Goal: Answer question/provide support: Share knowledge or assist other users

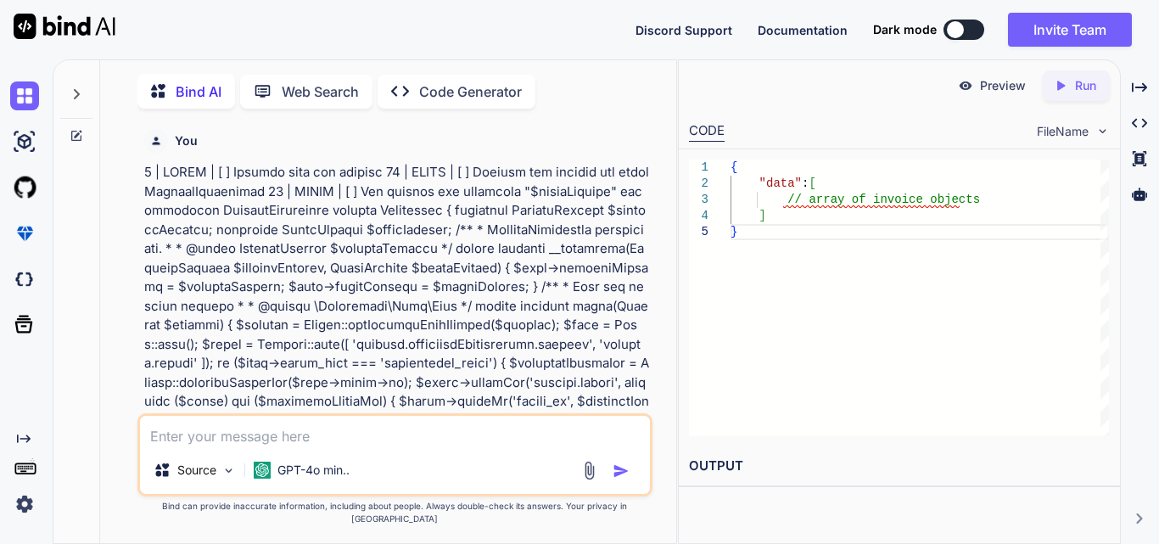
scroll to position [80549, 0]
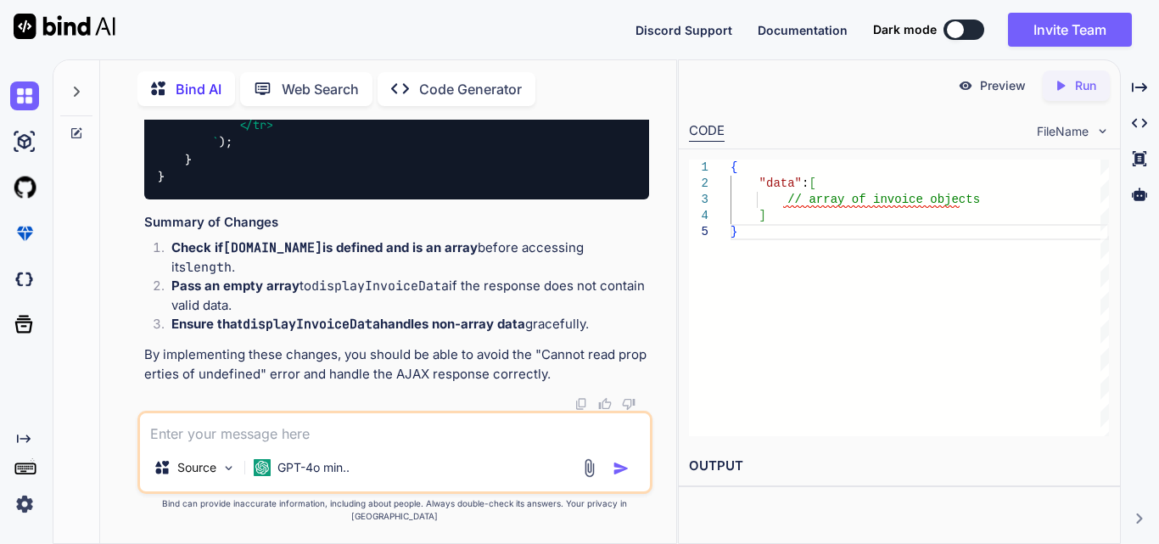
click at [248, 444] on textarea at bounding box center [395, 428] width 510 height 31
click at [259, 444] on textarea at bounding box center [395, 428] width 510 height 31
paste textarea "function displayInvoiceData(data) { var dataTable = $('#invoiceDataTable').Data…"
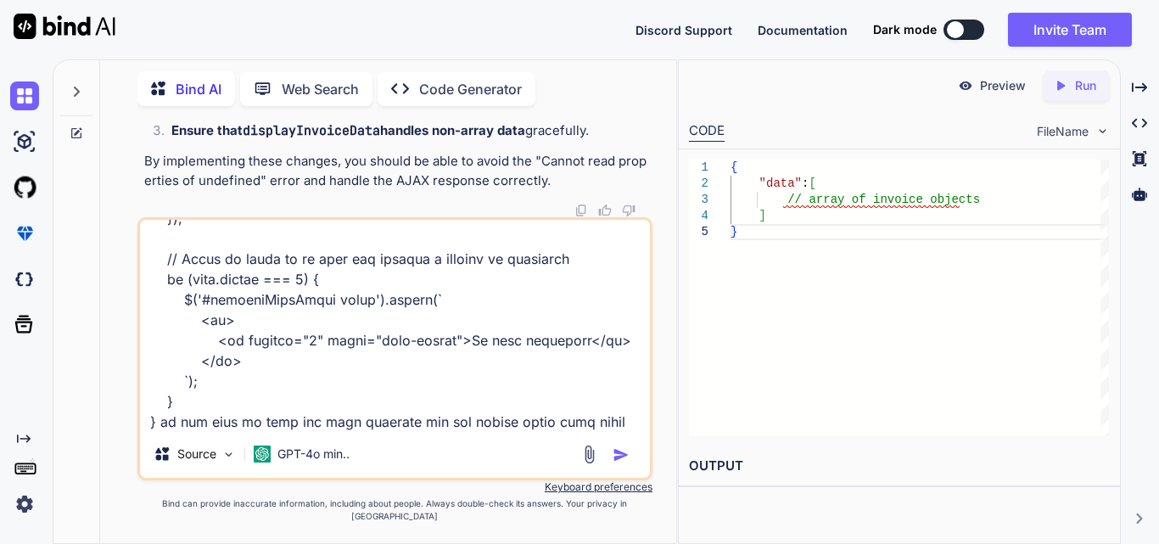
scroll to position [1467, 0]
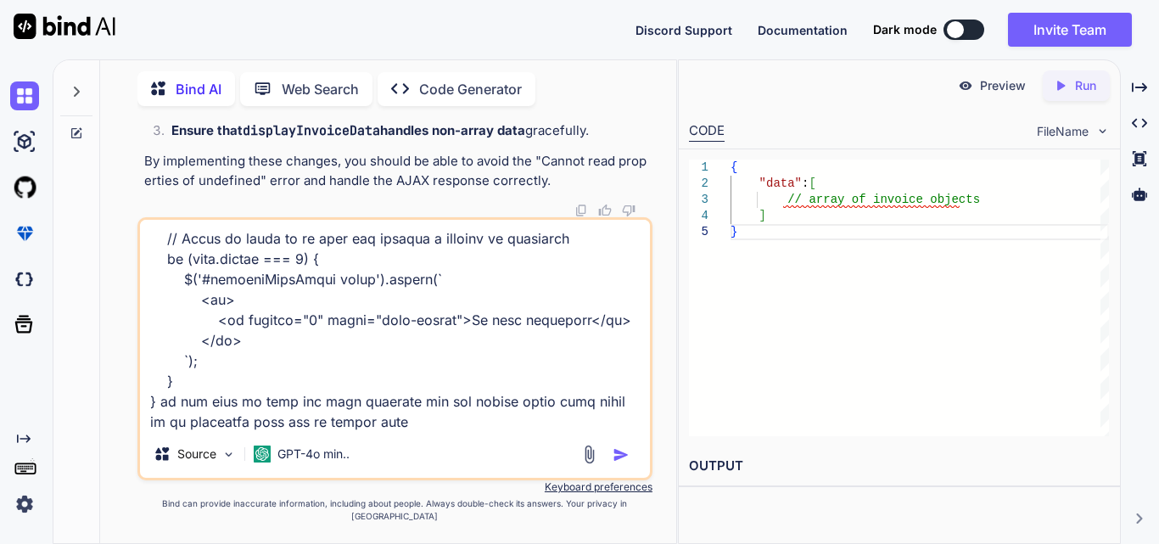
type textarea "function displayInvoiceData(data) { var dataTable = $('#invoiceDataTable').Data…"
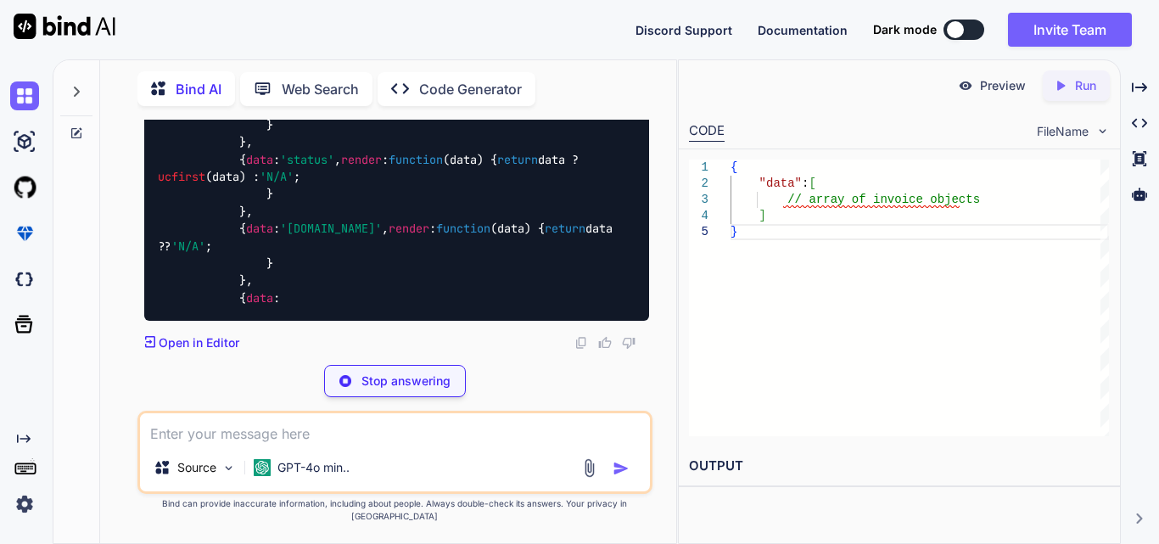
scroll to position [83048, 0]
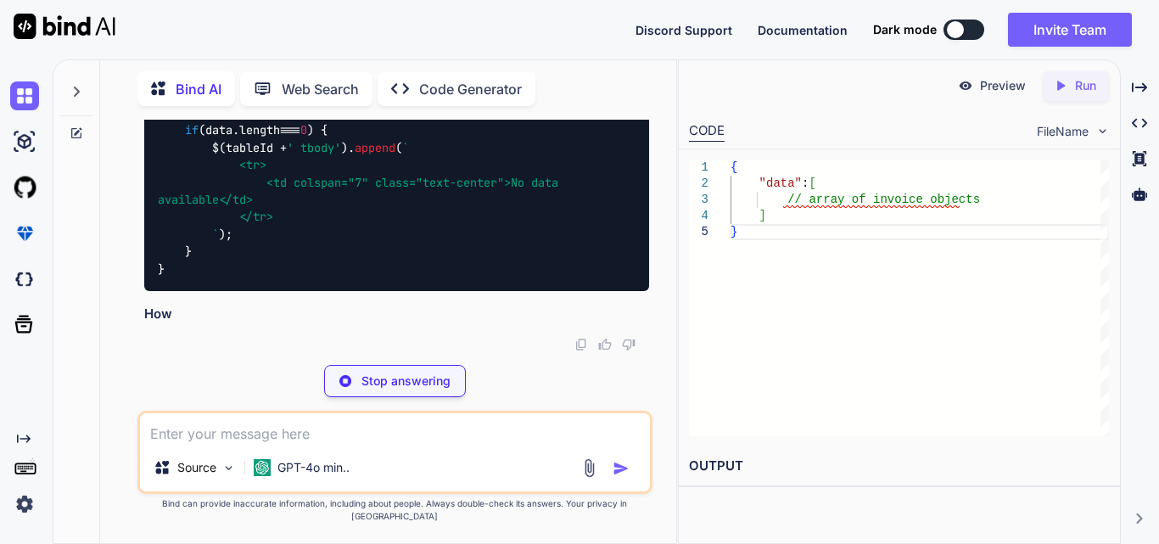
scroll to position [82879, 0]
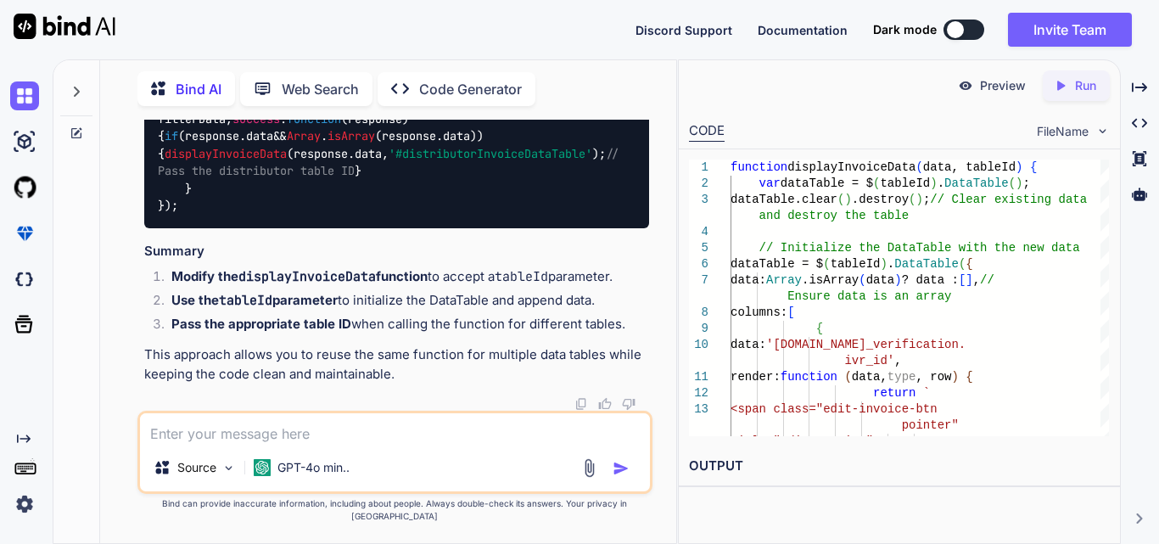
scroll to position [80562, 0]
drag, startPoint x: 211, startPoint y: 292, endPoint x: 472, endPoint y: 292, distance: 261.2
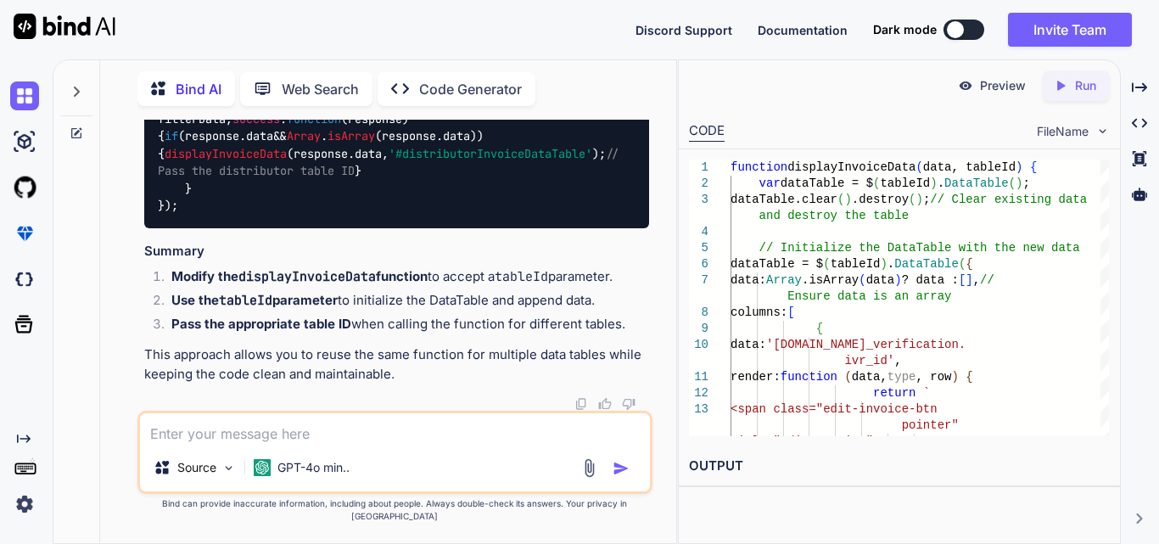
click at [202, 440] on textarea at bounding box center [395, 428] width 510 height 31
paste textarea "$('#invoiceFilterForm').on('submit', function (event) { event.preventDefault();…"
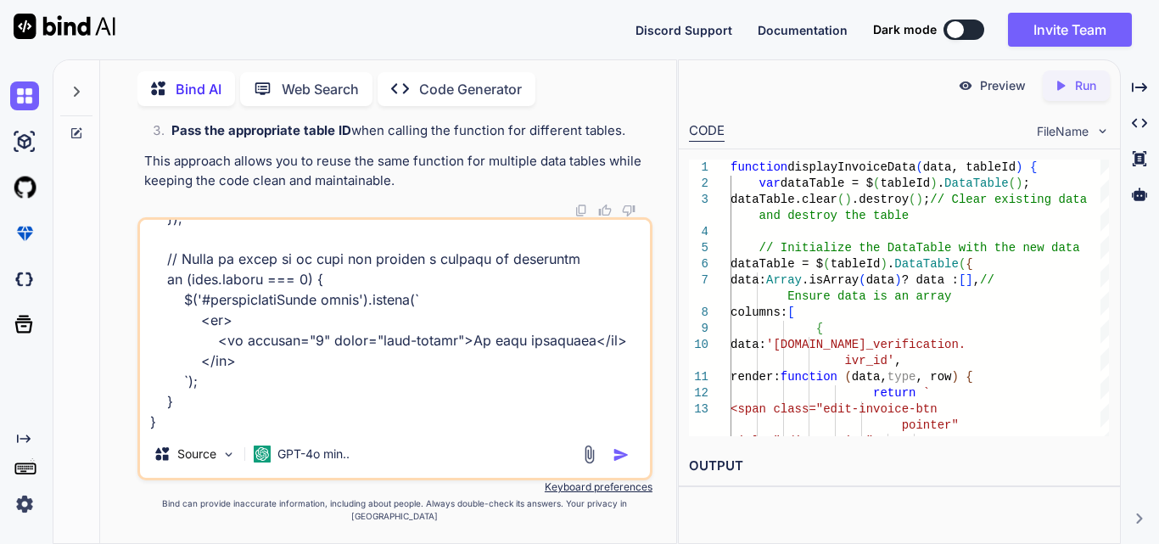
type textarea "$('#invoiceFilterForm').on('submit', function (event) { event.preventDefault();…"
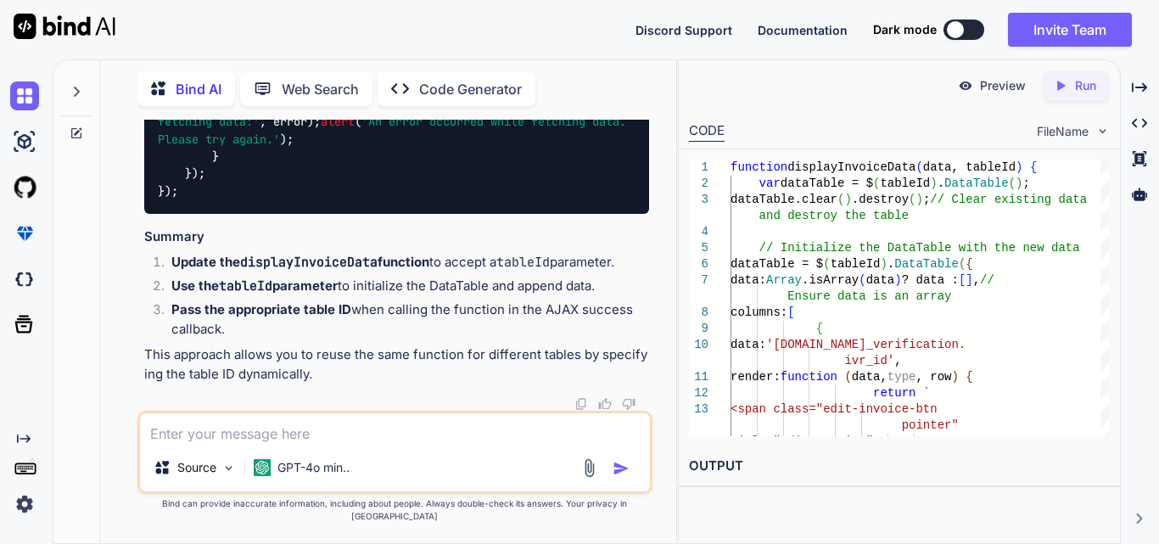
scroll to position [85955, 0]
drag, startPoint x: 181, startPoint y: 255, endPoint x: 485, endPoint y: 254, distance: 304.5
click at [392, 60] on span "'#generateInvoiceExcelBtn'" at bounding box center [368, 52] width 176 height 15
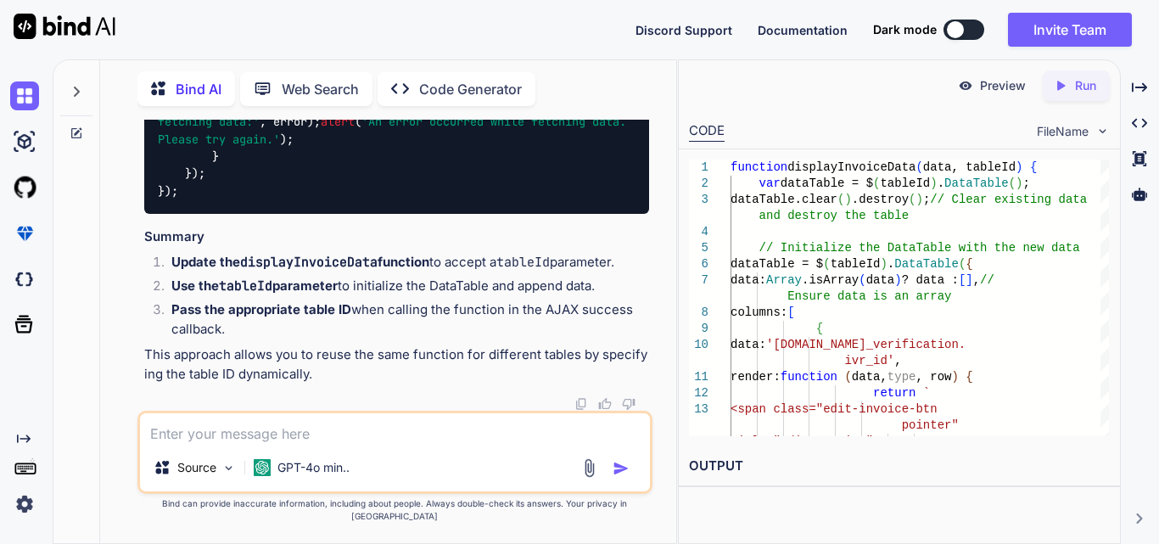
click at [392, 60] on span "'#generateInvoiceExcelBtn'" at bounding box center [368, 52] width 176 height 15
click at [390, 8] on span "'#generateInvoiceExcelBtn'" at bounding box center [368, 0] width 176 height 15
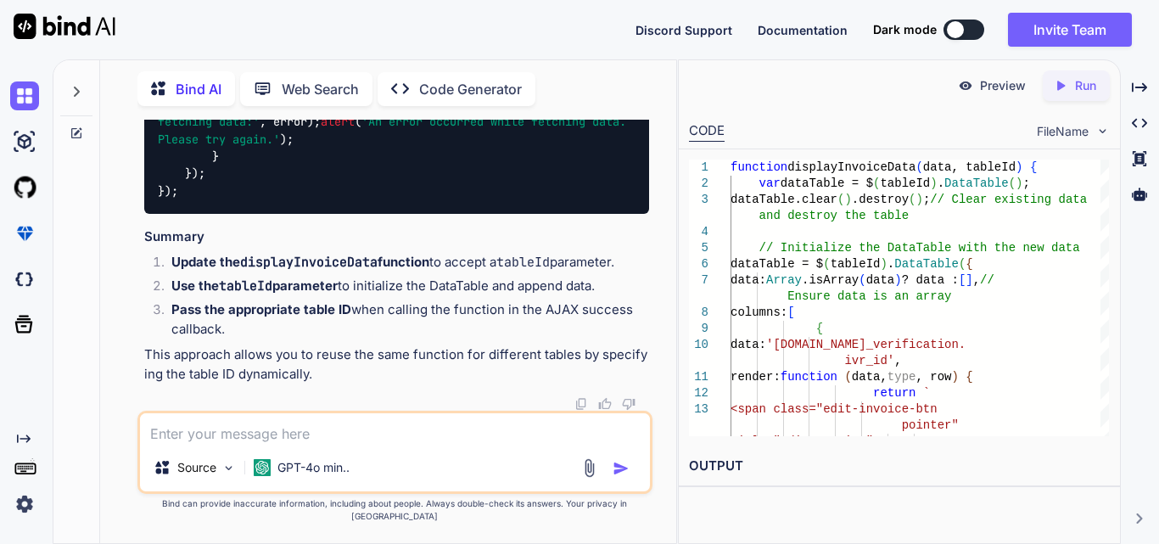
drag, startPoint x: 241, startPoint y: 342, endPoint x: 619, endPoint y: 341, distance: 378.3
copy code "displayInvoiceData (response. data , '#invoiceDataTable' );"
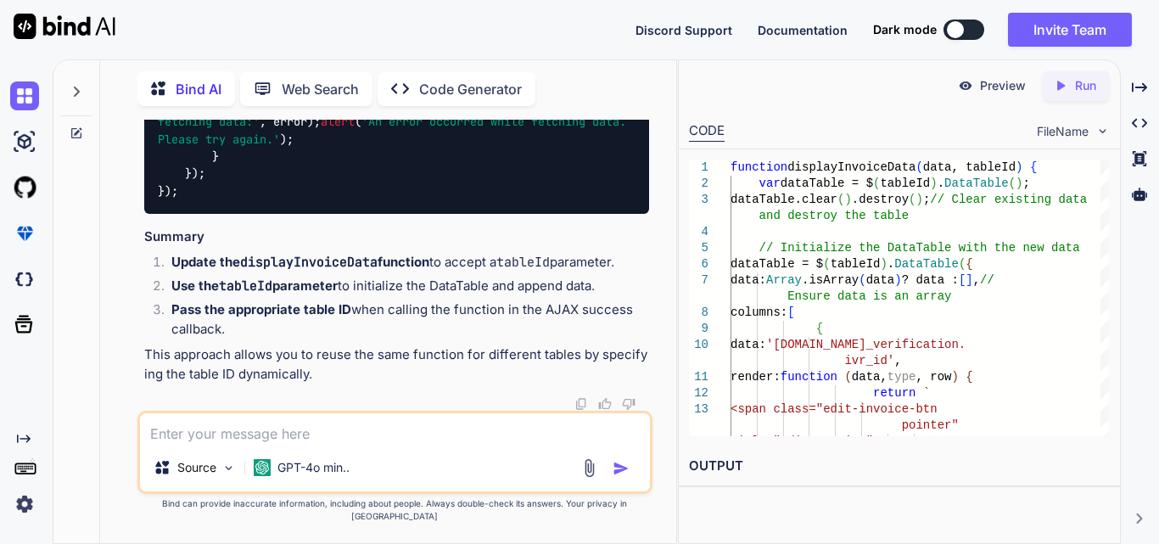
click at [224, 442] on textarea at bounding box center [395, 428] width 510 height 31
paste textarea "$('#invoiceFilterForm').on('submit', function (event) { event.preventDefault();…"
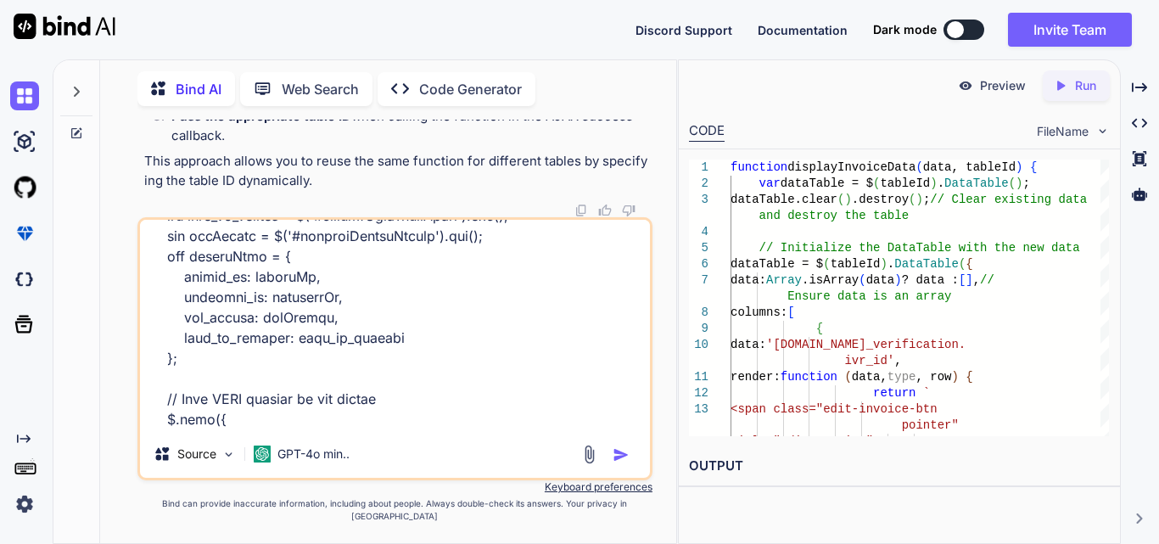
scroll to position [0, 0]
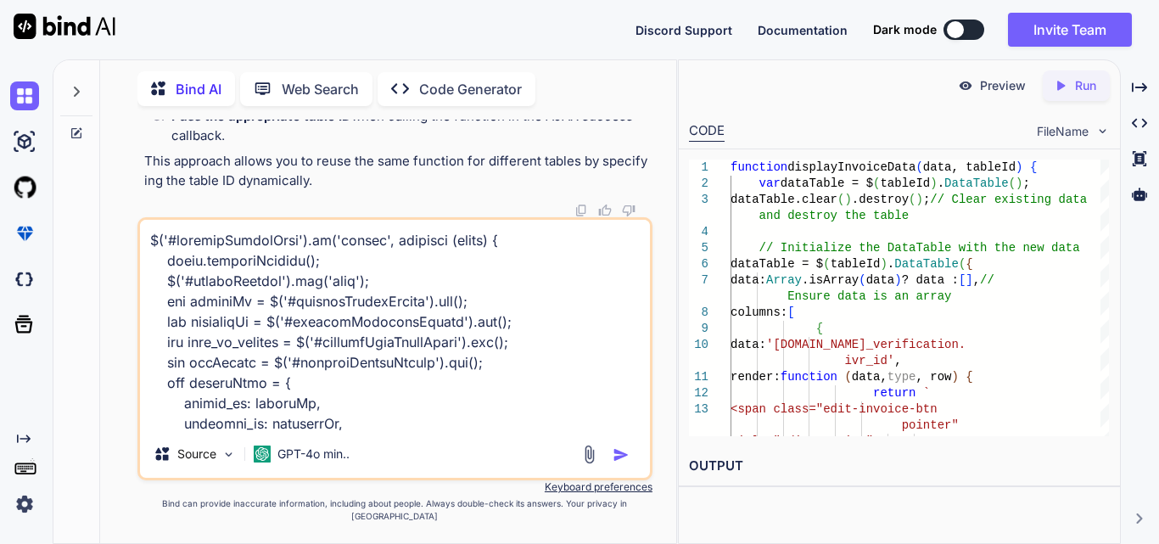
drag, startPoint x: 190, startPoint y: 439, endPoint x: 135, endPoint y: 236, distance: 210.1
click at [135, 236] on div "You Bind AI The errors you're encountering are related to missing documentation…" at bounding box center [395, 331] width 562 height 423
paste textarea "public function index(Request $request) { try { $user = Auth::user(); $filters …"
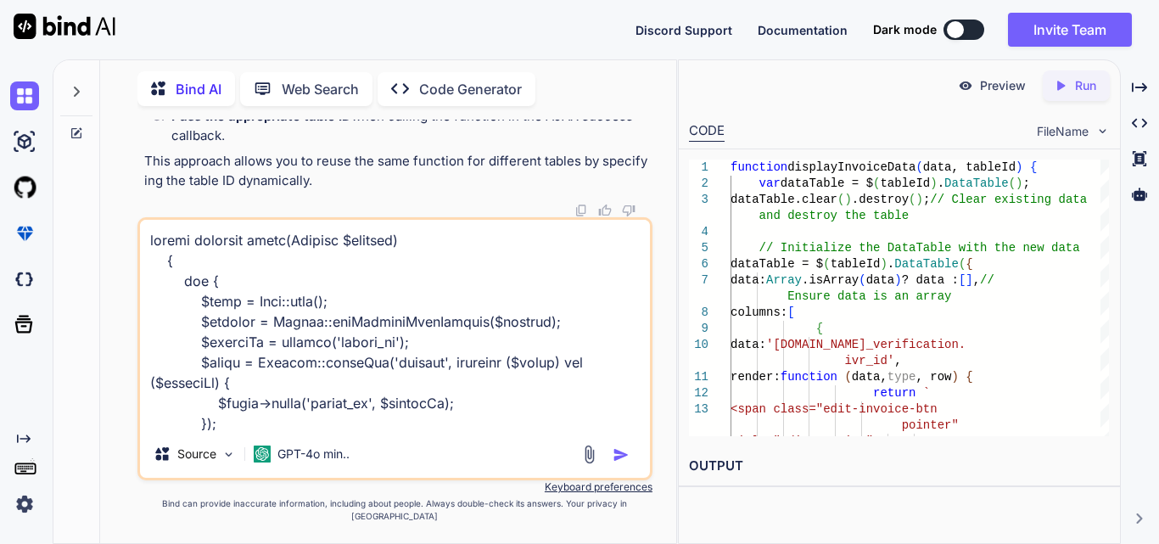
scroll to position [775, 0]
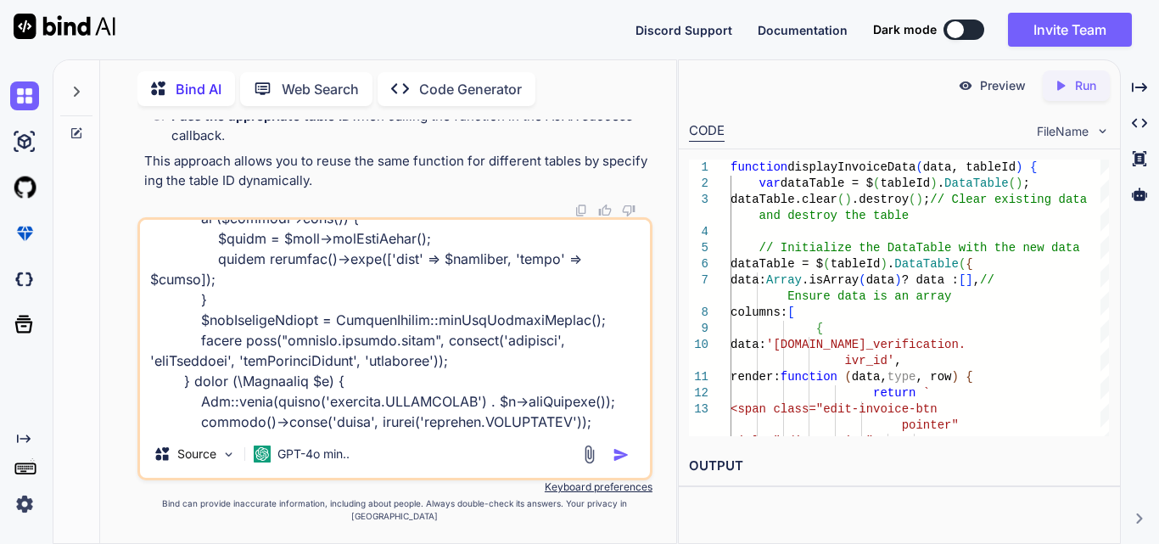
paste textarea "$('#invoiceClinicFilter').change(function () { var clinicId = $(this).val(); $(…"
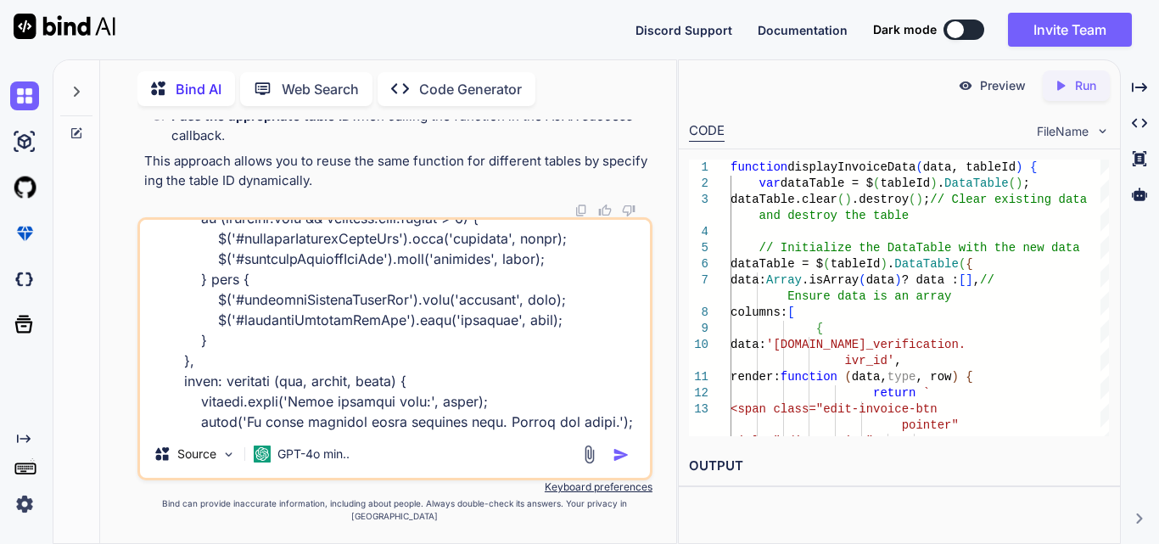
type textarea "public function index(Request $request) { try { $user = Auth::user(); $filters …"
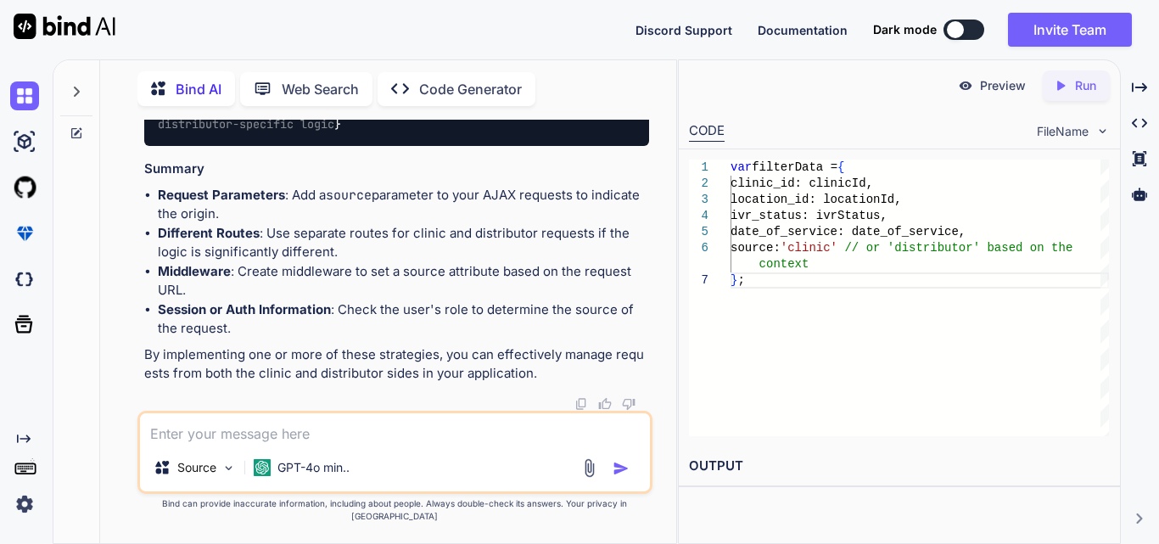
scroll to position [89529, 0]
drag, startPoint x: 212, startPoint y: 232, endPoint x: 472, endPoint y: 237, distance: 260.5
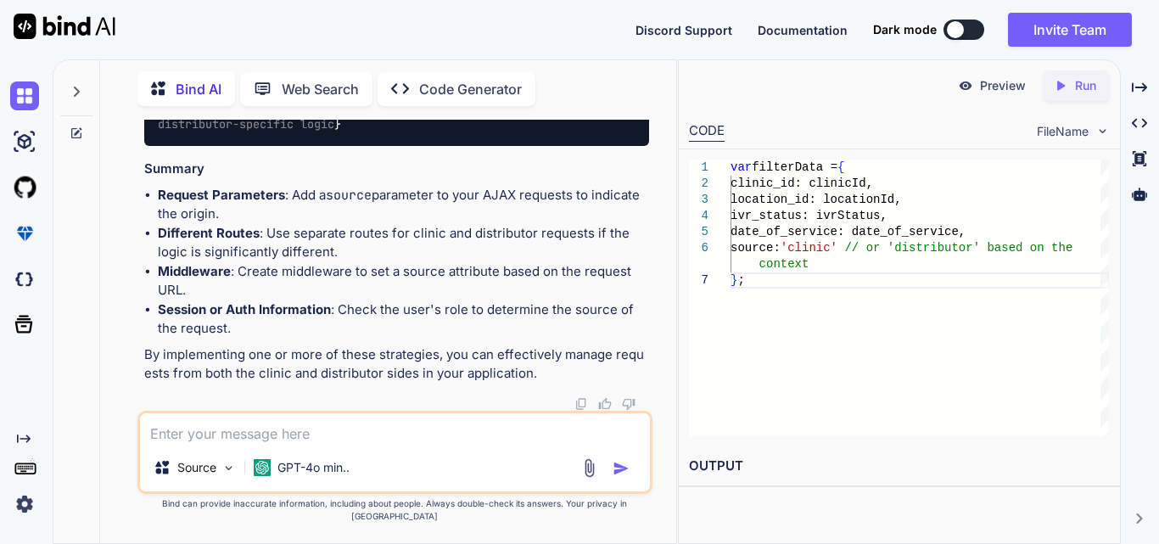
drag, startPoint x: 212, startPoint y: 257, endPoint x: 384, endPoint y: 256, distance: 172.2
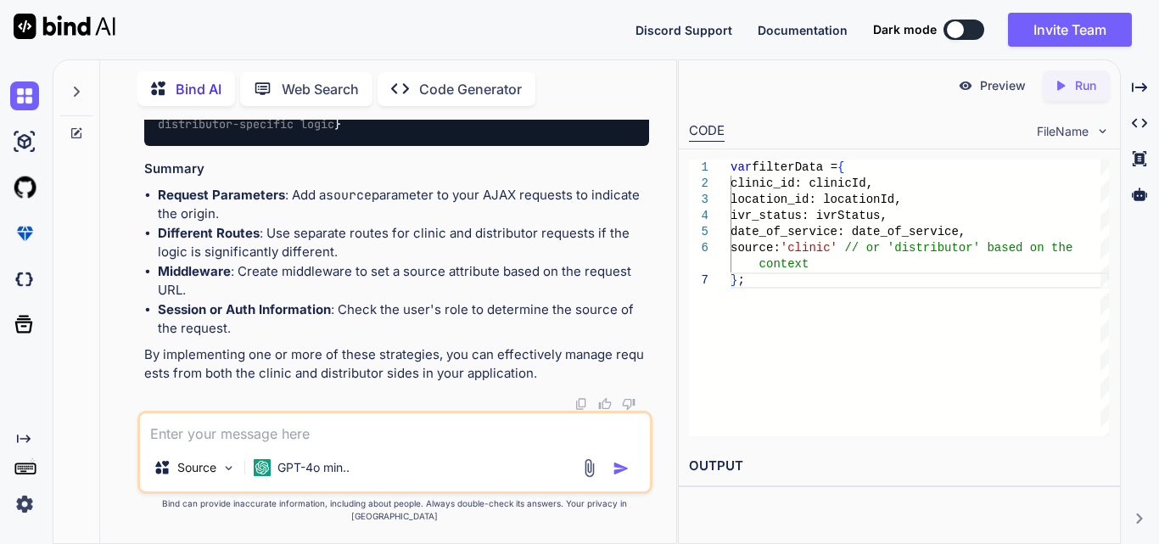
scroll to position [89360, 0]
drag, startPoint x: 188, startPoint y: 366, endPoint x: 294, endPoint y: 368, distance: 106.0
drag, startPoint x: 216, startPoint y: 317, endPoint x: 461, endPoint y: 321, distance: 244.3
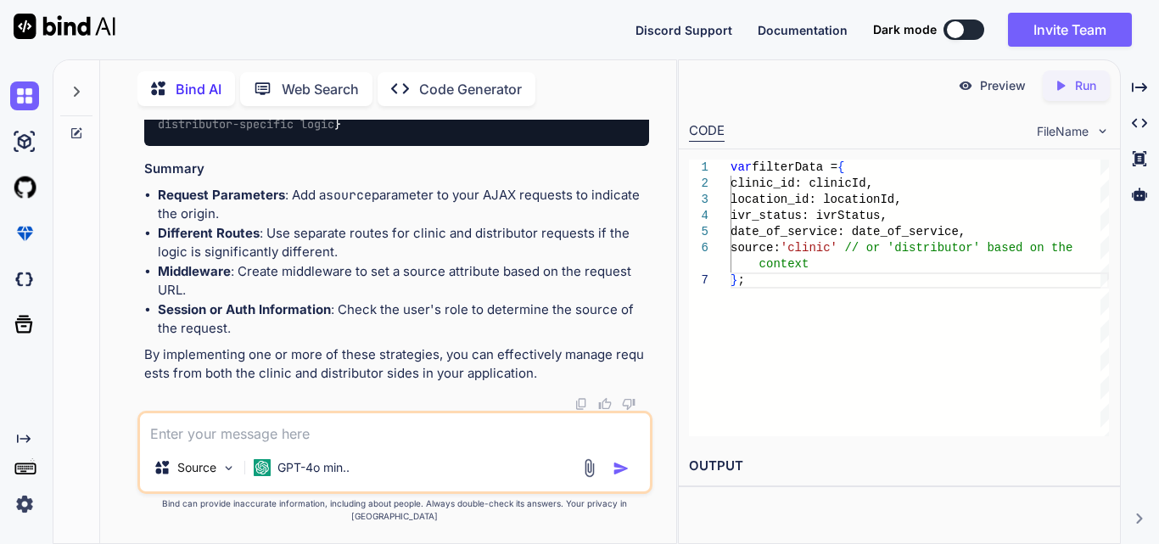
drag, startPoint x: 165, startPoint y: 225, endPoint x: 537, endPoint y: 286, distance: 377.3
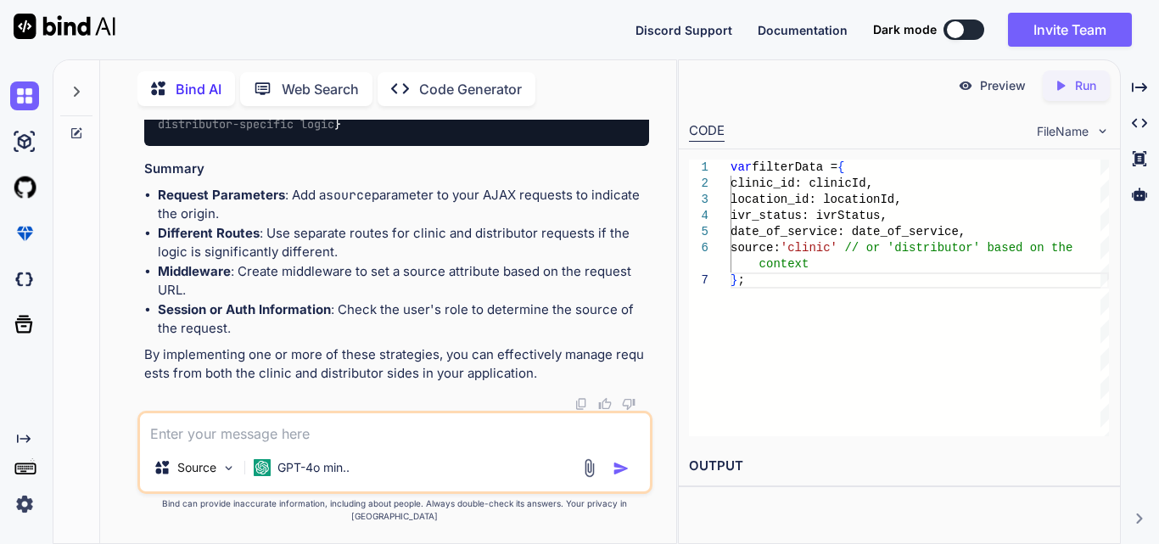
scroll to position [90802, 0]
drag, startPoint x: 197, startPoint y: 293, endPoint x: 158, endPoint y: 212, distance: 89.5
click at [158, 146] on div "$user = Auth :: user (); if ( $user -> hasRole ( 'clinic' )) { // Handle clinic…" at bounding box center [396, 106] width 505 height 79
click at [467, 146] on div "$user = Auth :: user (); if ( $user -> hasRole ( 'clinic' )) { // Handle clinic…" at bounding box center [396, 106] width 505 height 79
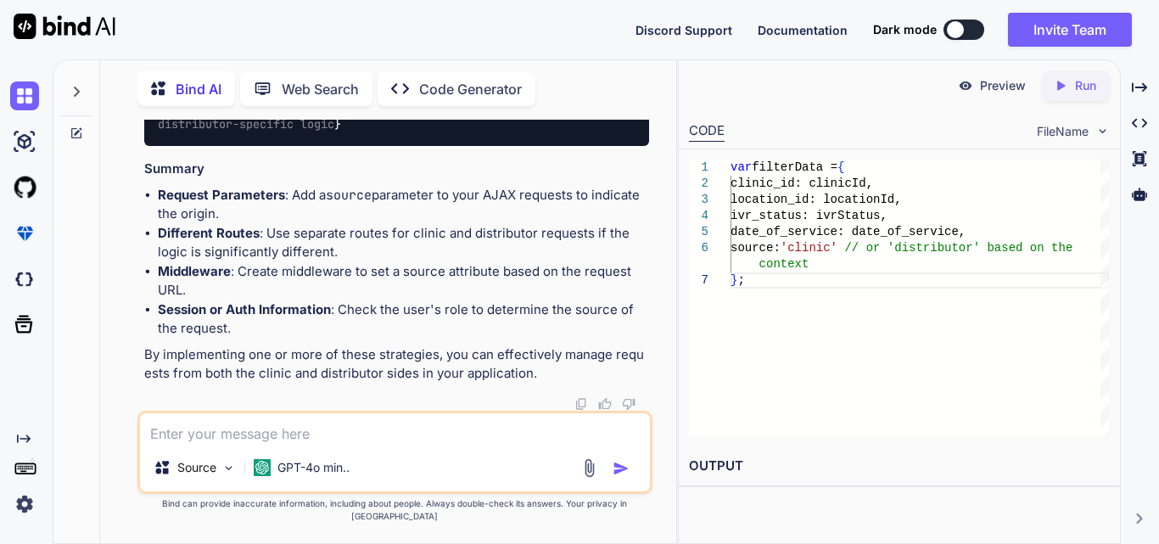
click at [331, 425] on div "Source GPT-4o min.." at bounding box center [394, 452] width 515 height 83
click at [327, 442] on textarea at bounding box center [395, 428] width 510 height 31
type textarea "how to do where we get the request"
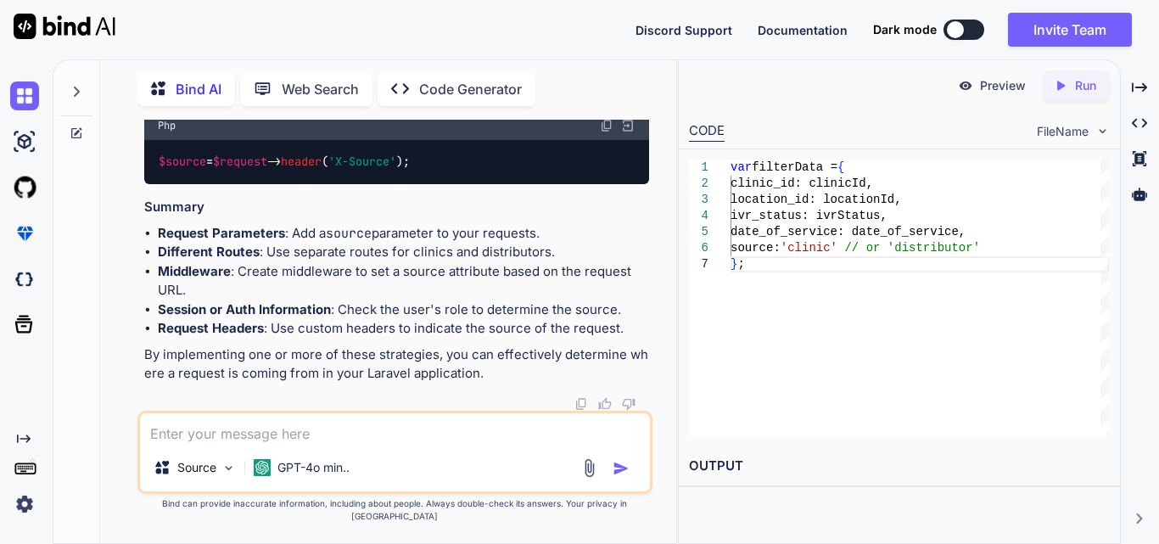
scroll to position [85994, 0]
drag, startPoint x: 296, startPoint y: 220, endPoint x: 448, endPoint y: 215, distance: 151.9
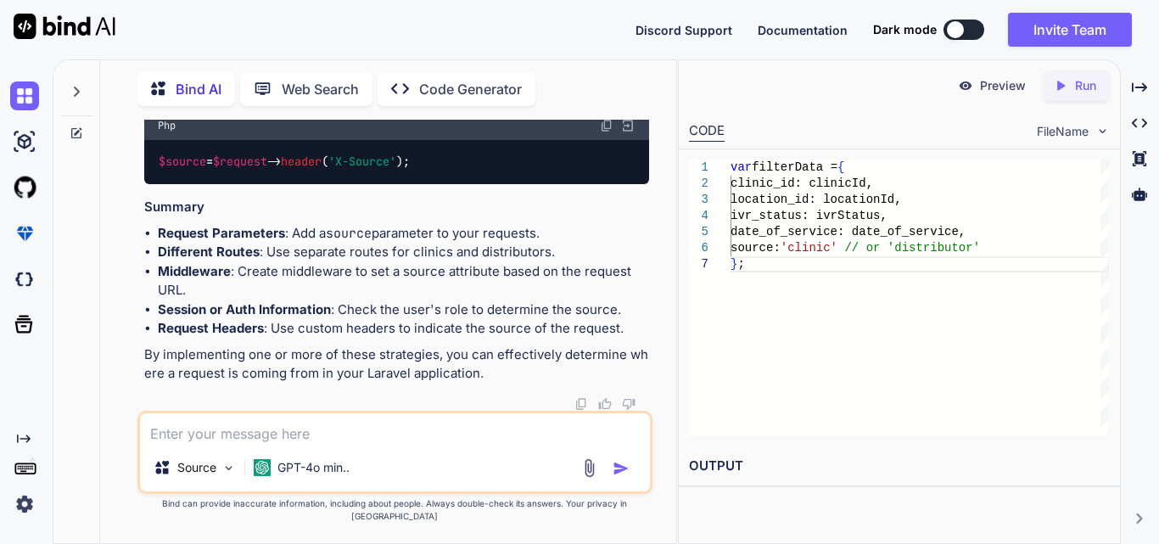
copy code "$(tableId). DataTable ()"
click at [158, 444] on textarea at bounding box center [395, 428] width 510 height 31
paste textarea "$('#invoiceFilterForm').on('submit', function (event) { event.preventDefault();…"
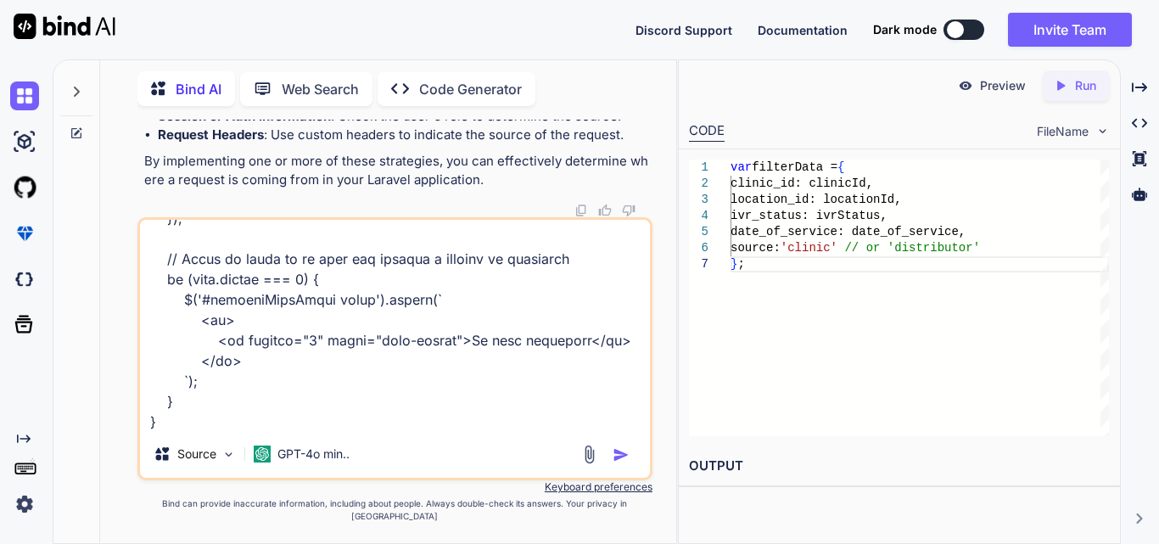
type textarea "$('#invoiceFilterForm').on('submit', function (event) { event.preventDefault();…"
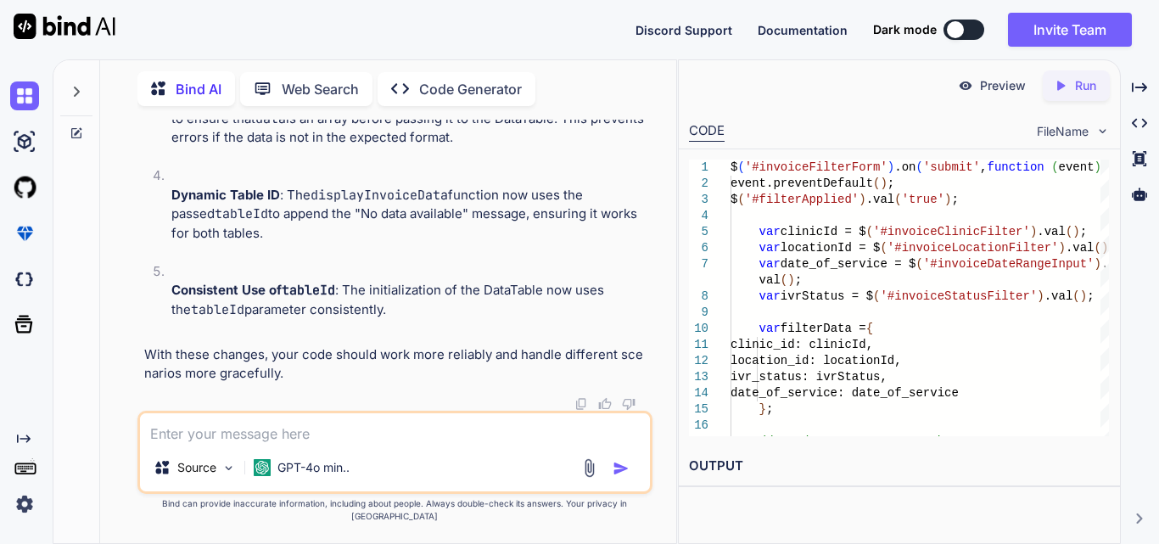
scroll to position [94770, 0]
drag, startPoint x: 241, startPoint y: 216, endPoint x: 302, endPoint y: 347, distance: 144.2
copy code "if (response. roles && response. roles . includes ( 'clinic admin' )) { display…"
click at [297, 444] on textarea at bounding box center [395, 428] width 510 height 31
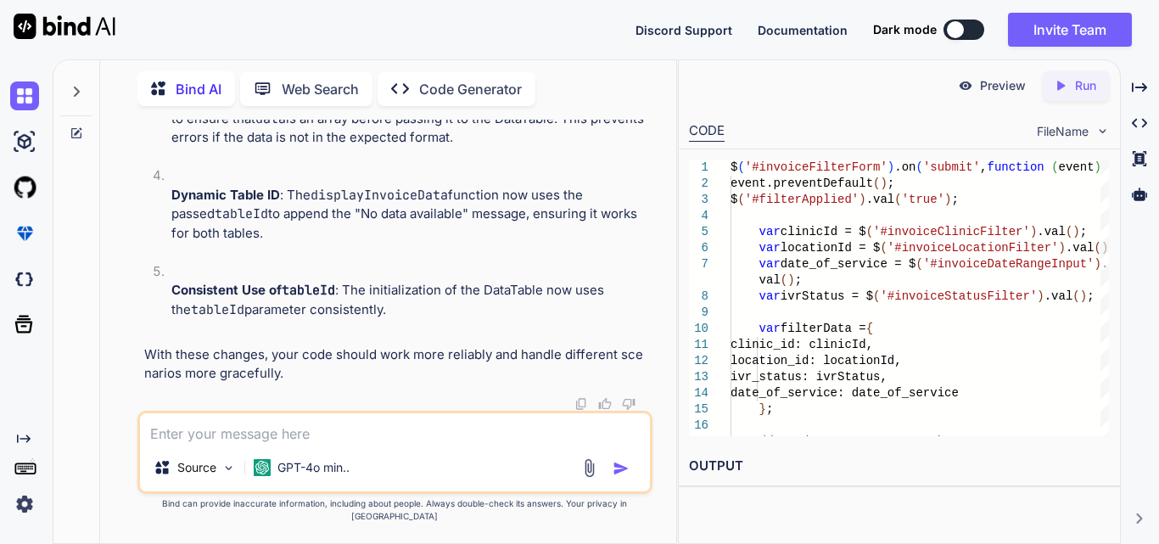
paste textarea "['clinic admin']"
click at [281, 444] on textarea "['clinic admin']" at bounding box center [395, 428] width 510 height 31
paste textarea "$.ajax({ url: invoiceIndexUrl, method: 'GET', data: filterData, success: functi…"
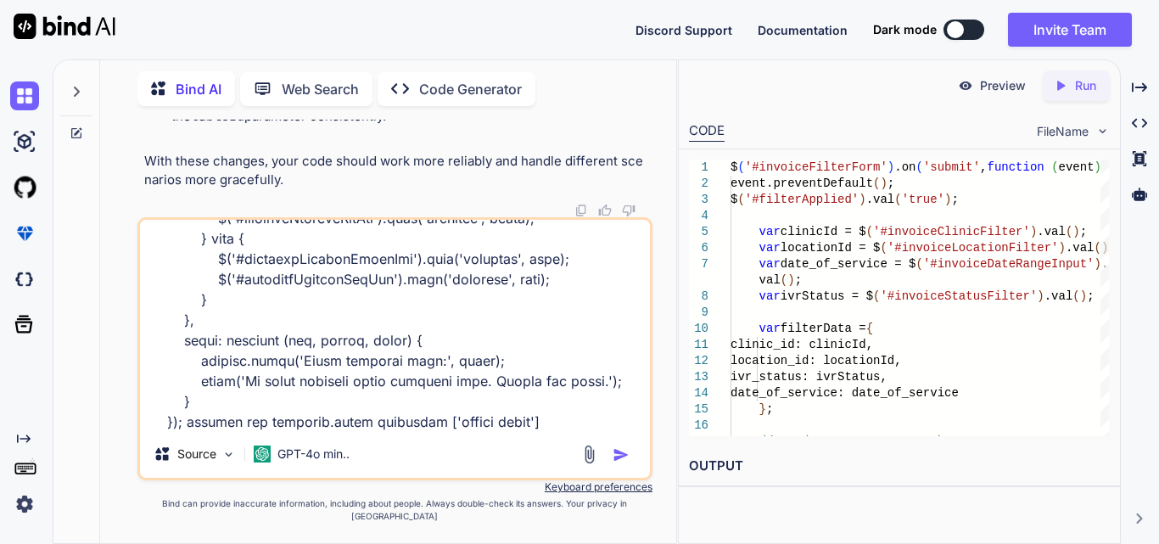
click at [422, 430] on textarea at bounding box center [395, 325] width 510 height 210
type textarea "['clinic admin'] $.ajax({ url: invoiceIndexUrl, method: 'GET', data: filterData…"
click at [615, 463] on img "button" at bounding box center [620, 454] width 17 height 17
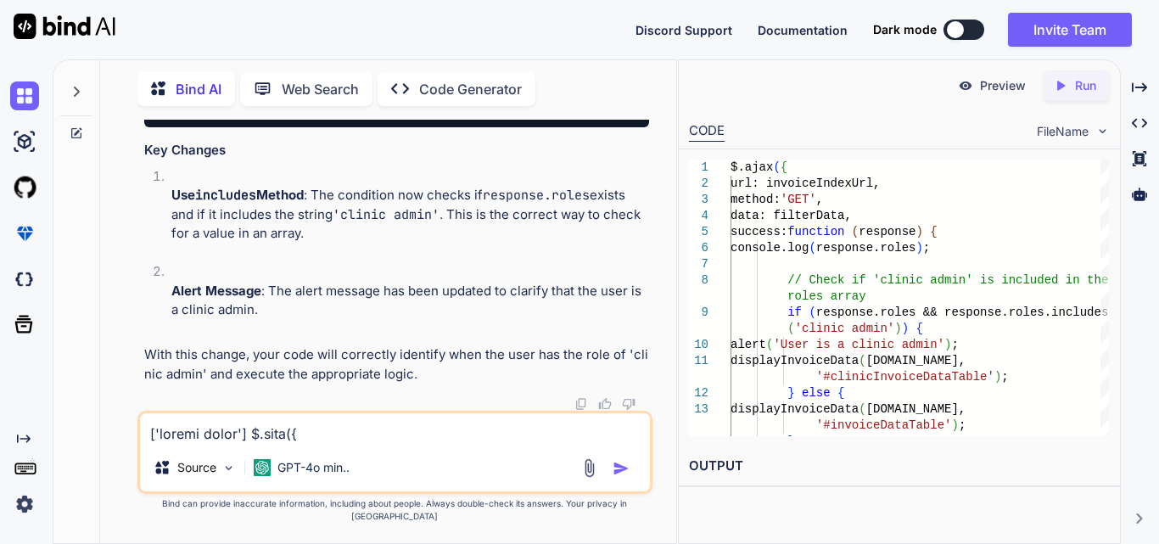
scroll to position [97873, 0]
drag, startPoint x: 210, startPoint y: 167, endPoint x: 247, endPoint y: 313, distance: 150.6
copy code "// Check if 'clinic admin' is included in the roles array if (response. roles &…"
click at [235, 439] on textarea at bounding box center [395, 428] width 510 height 31
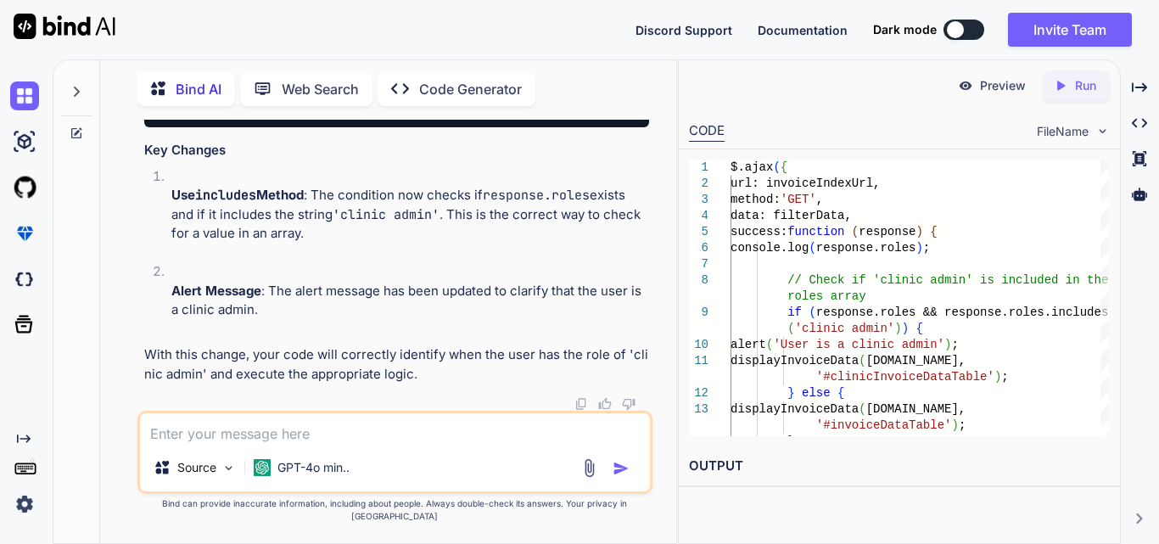
paste textarea "// Function to display invoice data function displayInvoiceData(data, tableId) …"
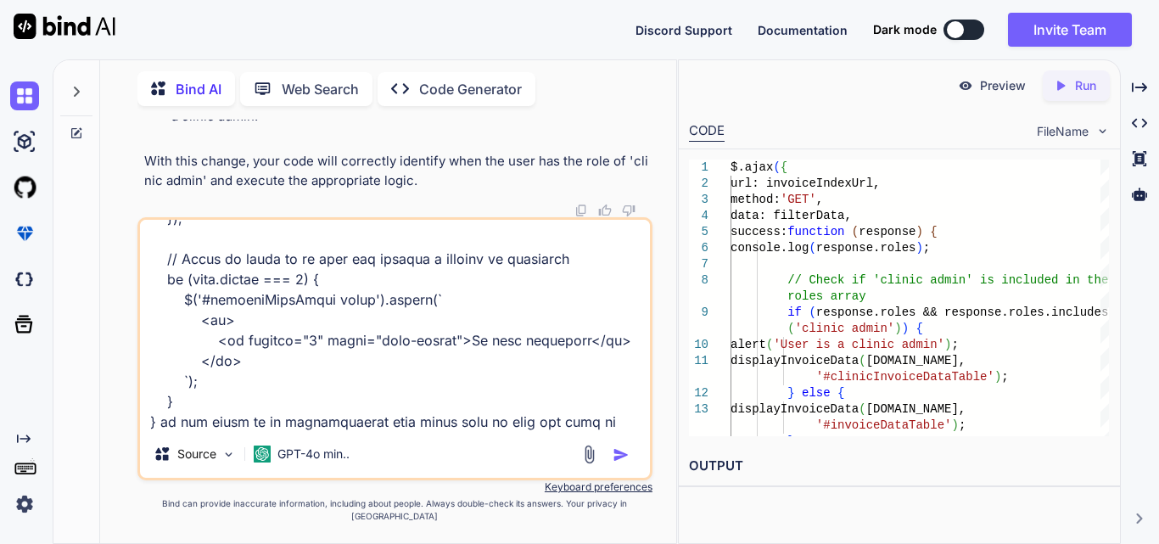
scroll to position [1508, 0]
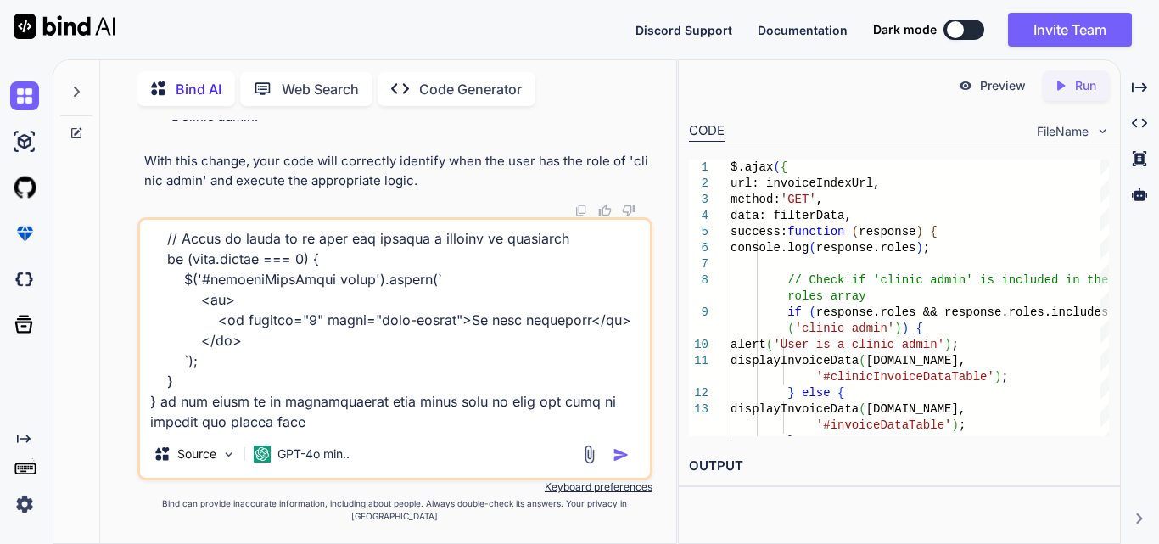
type textarea "// Function to display invoice data function displayInvoiceData(data, tableId) …"
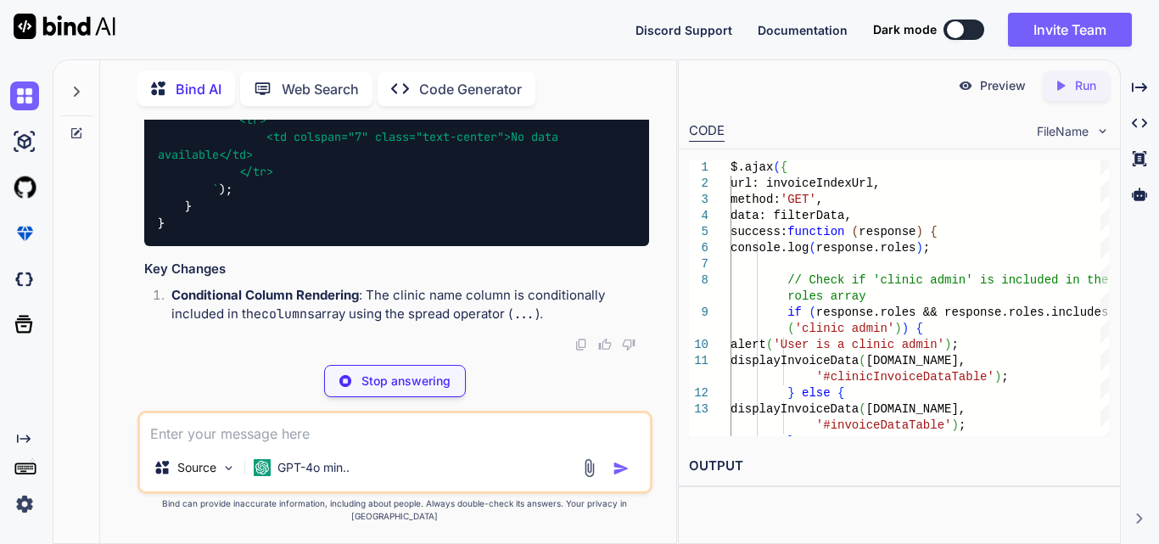
scroll to position [99772, 0]
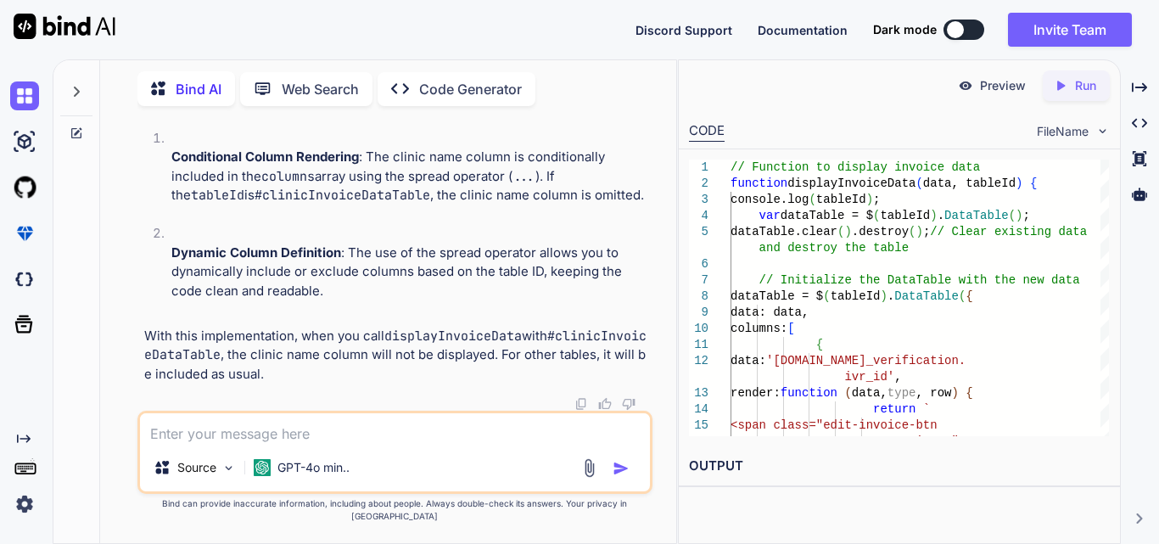
click at [314, 444] on textarea at bounding box center [395, 428] width 510 height 31
type textarea "c"
type textarea "not display the clinic name column"
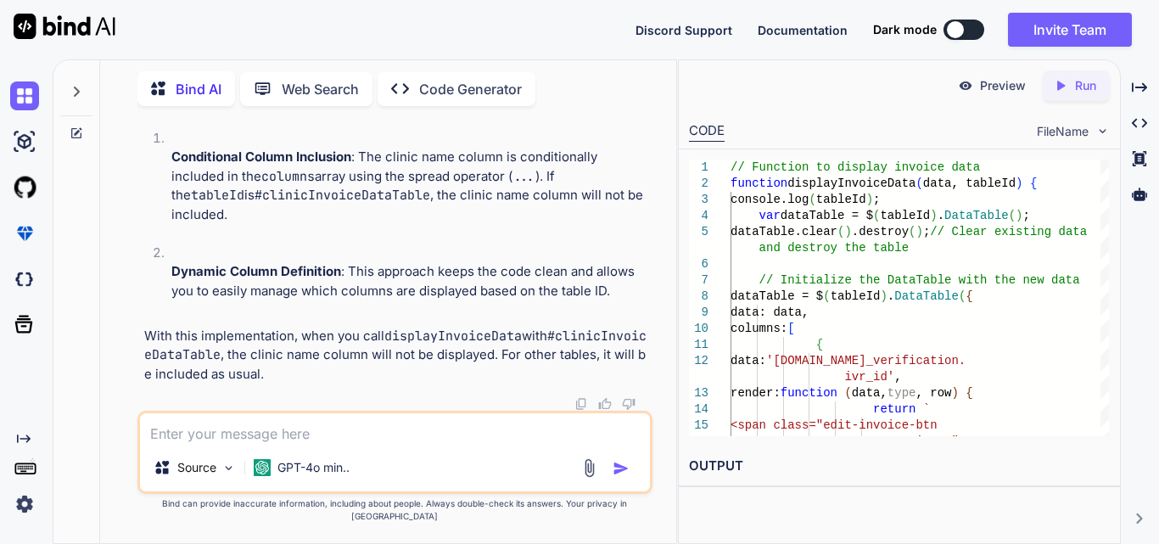
scroll to position [101875, 0]
drag, startPoint x: 243, startPoint y: 216, endPoint x: 285, endPoint y: 305, distance: 98.6
drag, startPoint x: 271, startPoint y: 317, endPoint x: 239, endPoint y: 219, distance: 103.5
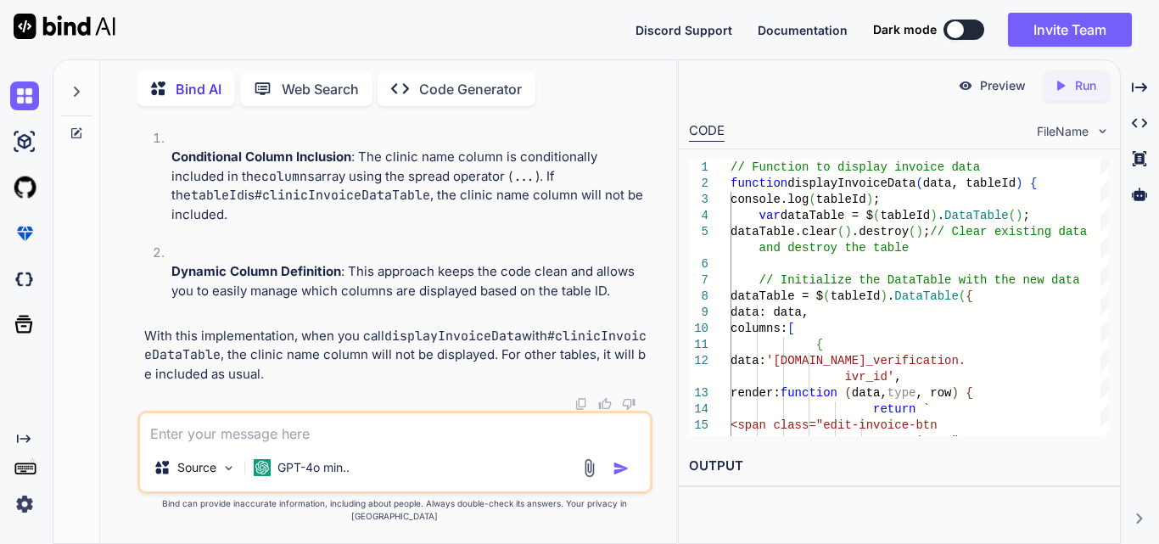
copy code "// Conditionally render the clinic name column ...(tableId === '#clinicInvoiceD…"
click at [295, 442] on textarea at bounding box center [395, 428] width 510 height 31
paste textarea "// Conditionally render the clinic name column ...(tableId === '#clinicInvoiceD…"
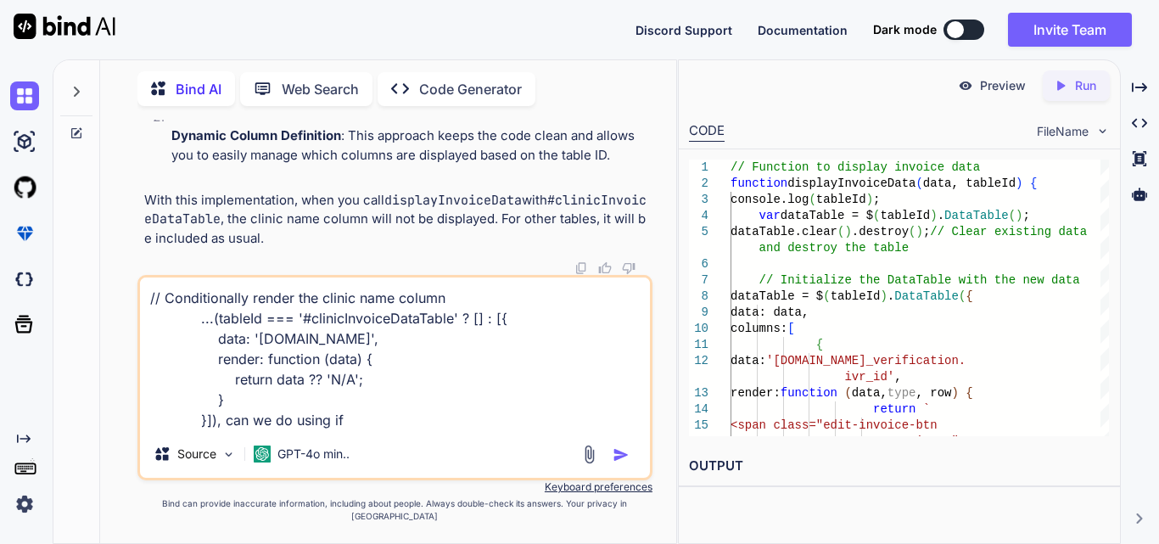
type textarea "// Conditionally render the clinic name column ...(tableId === '#clinicInvoiceD…"
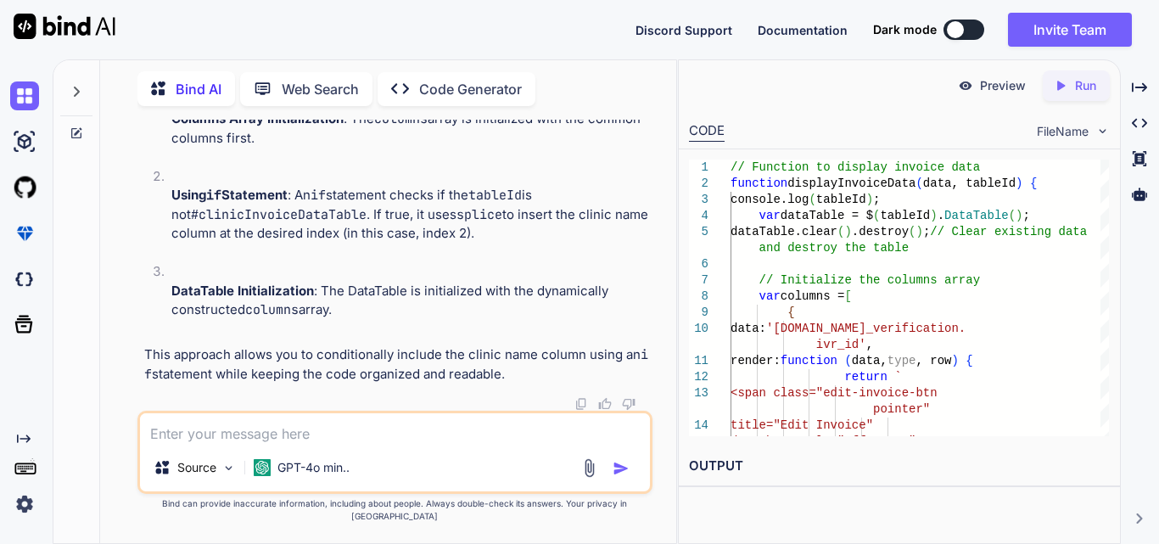
scroll to position [104513, 0]
drag, startPoint x: 173, startPoint y: 234, endPoint x: 244, endPoint y: 387, distance: 168.5
copy code "// Conditionally add the clinic name column if (tableId !== '#clinicInvoiceData…"
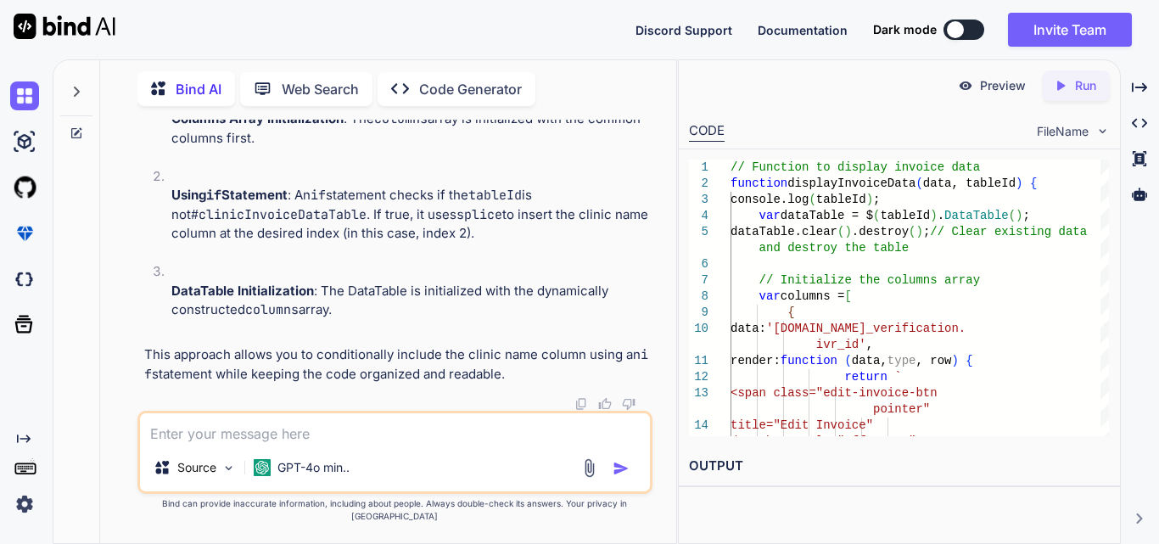
click at [226, 444] on textarea at bounding box center [395, 428] width 510 height 31
paste textarea "// Function to display Billing data in the modal function displayInvoiceModelDa…"
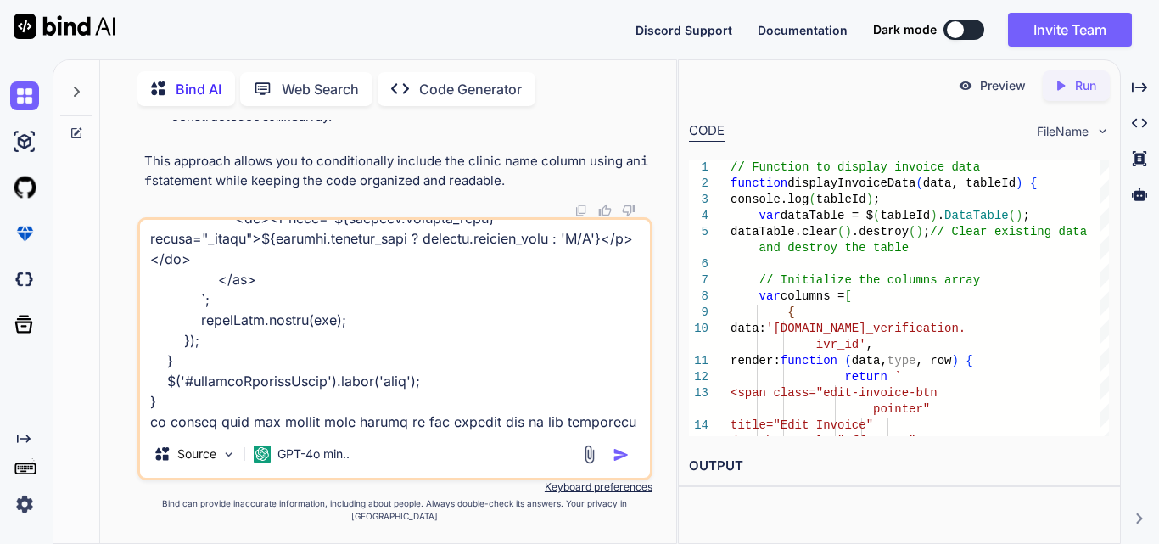
scroll to position [592, 0]
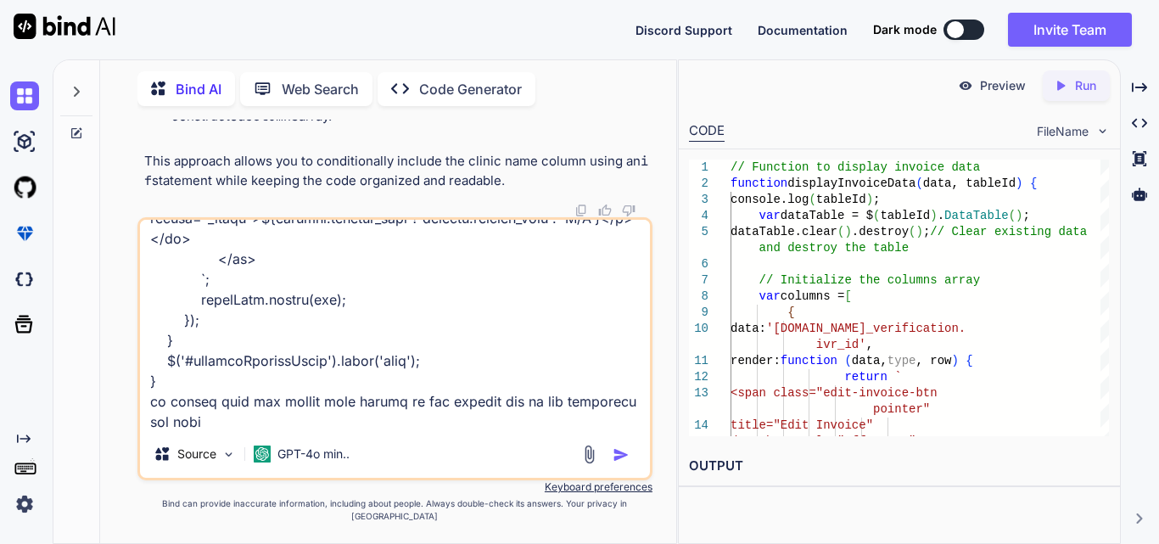
type textarea "// Function to display Billing data in the modal function displayInvoiceModelDa…"
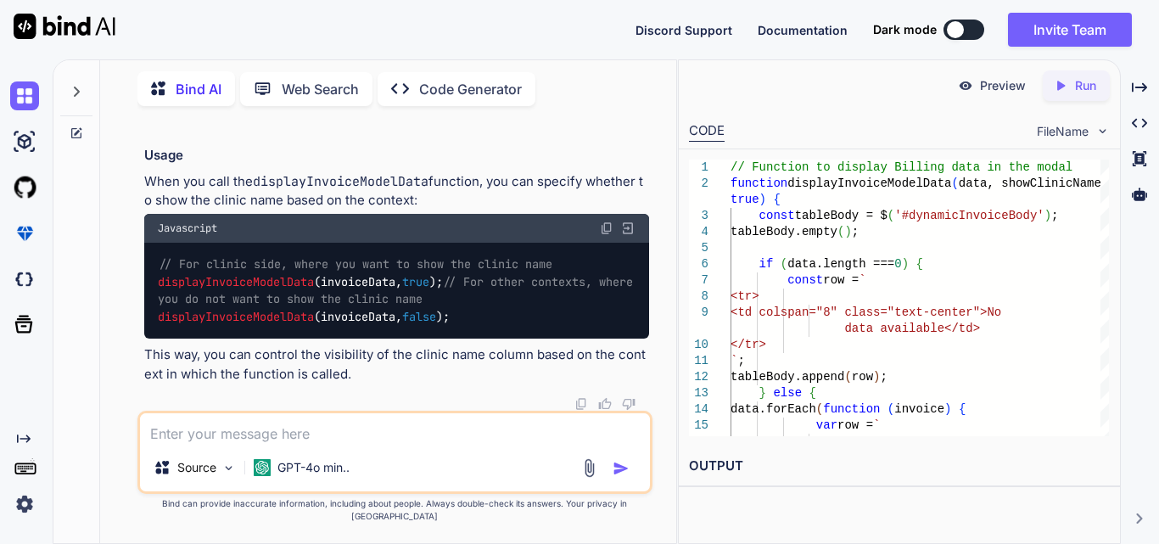
scroll to position [105872, 0]
drag, startPoint x: 433, startPoint y: 201, endPoint x: 571, endPoint y: 199, distance: 138.3
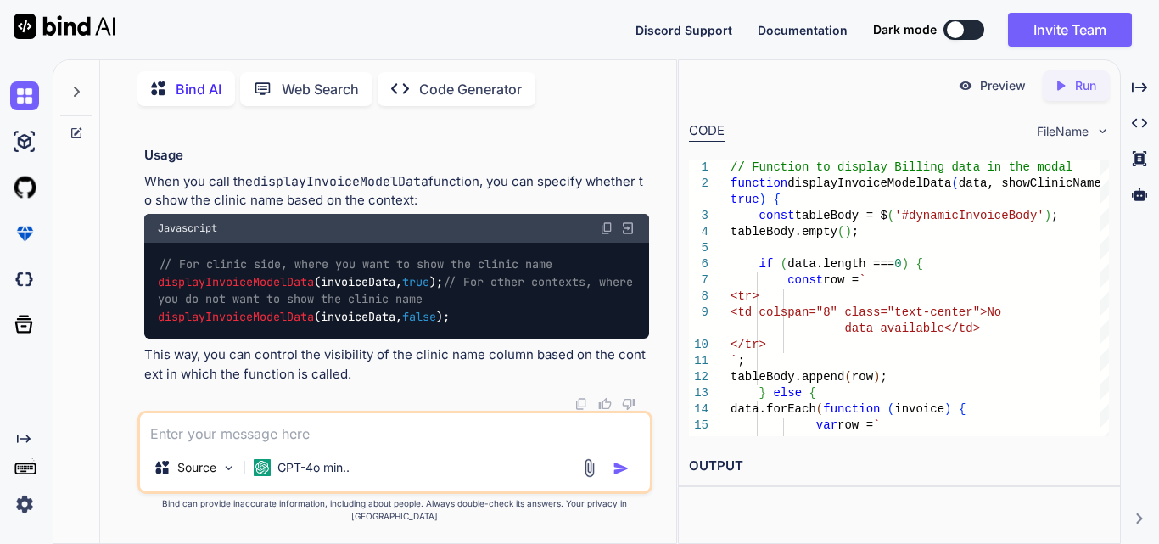
click at [234, 433] on textarea at bounding box center [395, 428] width 510 height 31
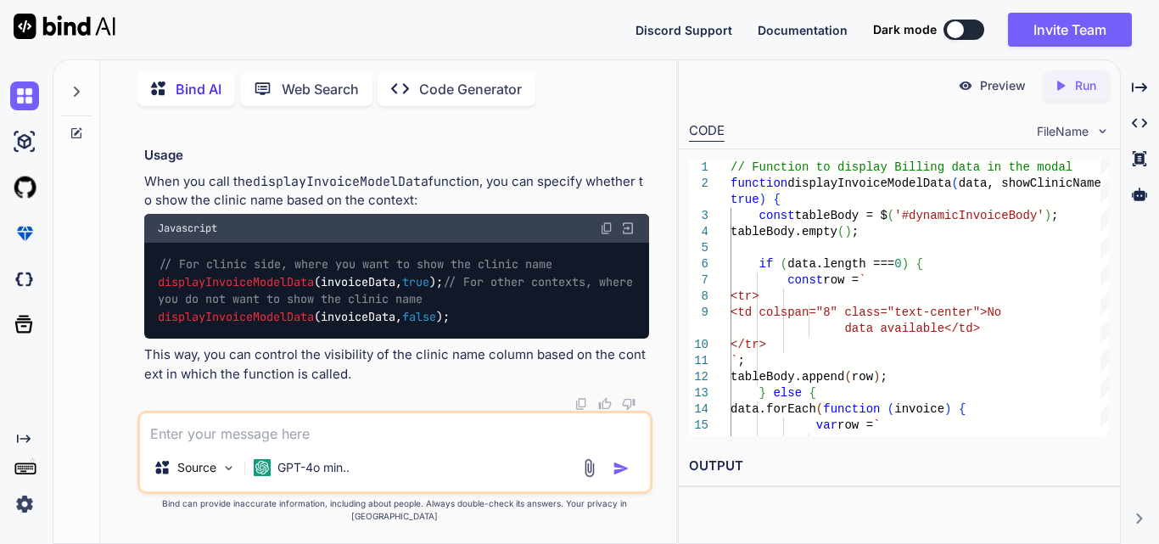
paste textarea "$('#generateInvoiceExcelBtn').on('click', function (event) { event.preventDefau…"
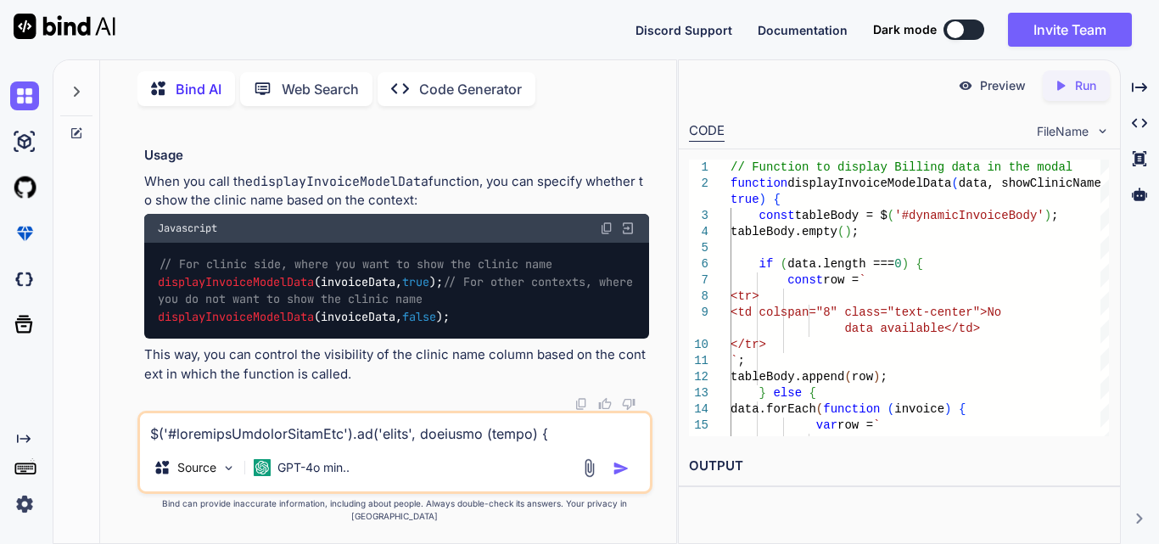
scroll to position [1773, 0]
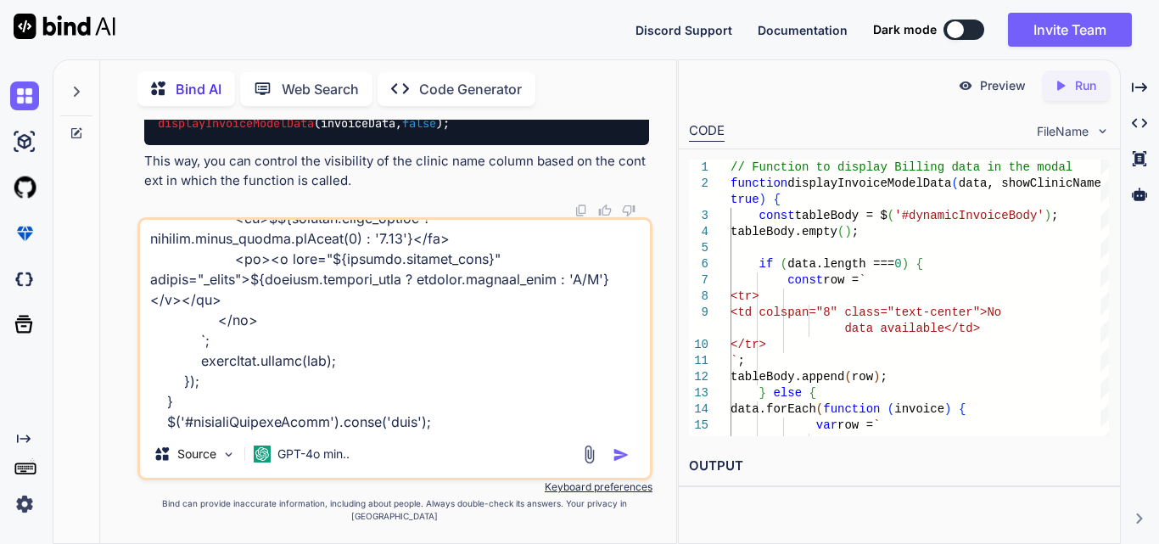
click at [297, 419] on textarea at bounding box center [395, 325] width 510 height 210
click at [621, 430] on textarea at bounding box center [395, 325] width 510 height 210
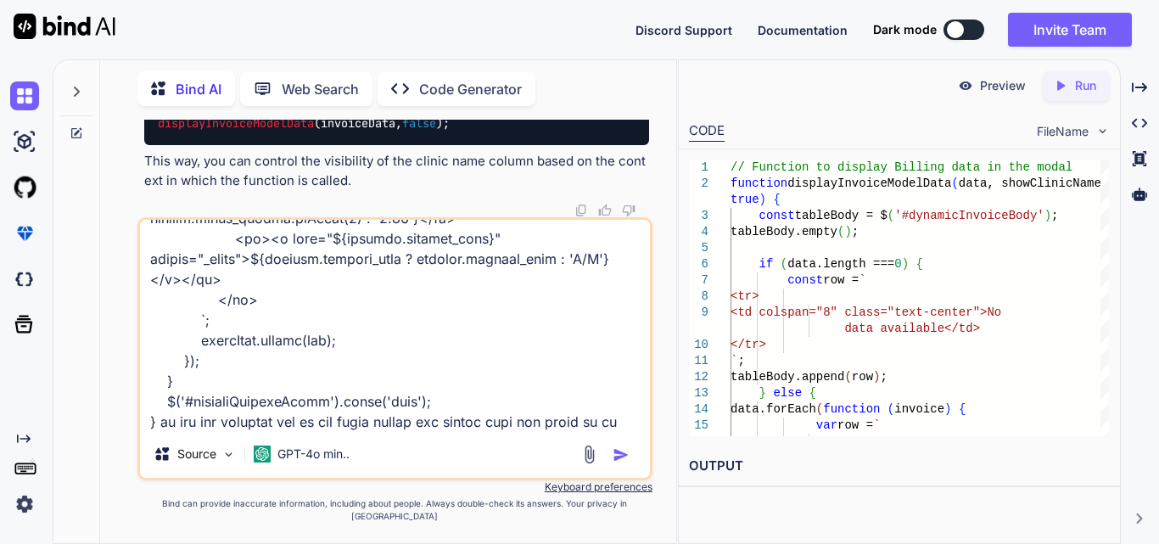
type textarea "$('#generateInvoiceExcelBtn').on('click', function (event) { event.preventDefau…"
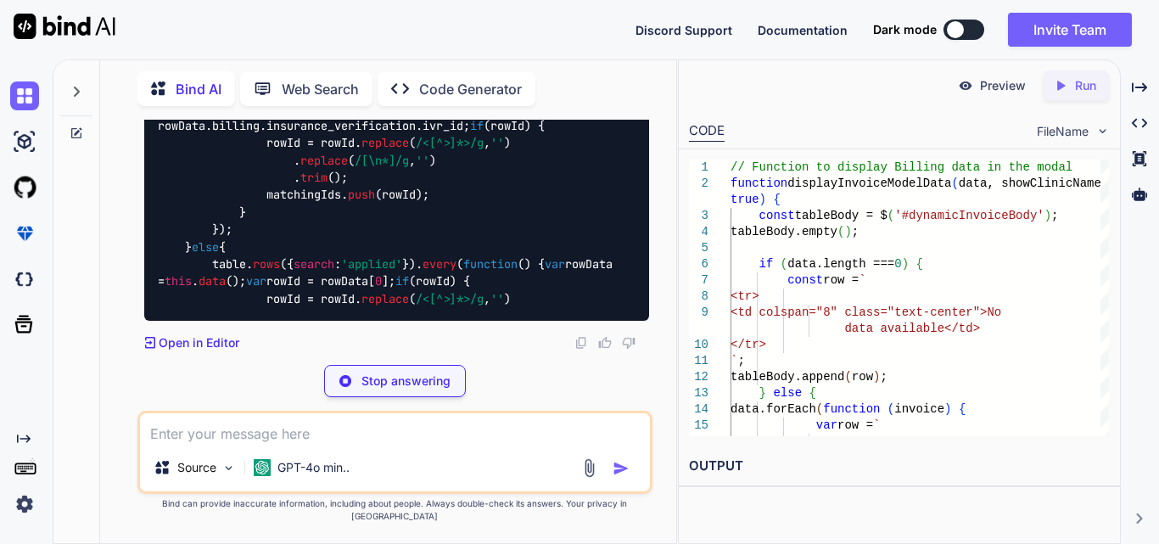
scroll to position [107839, 0]
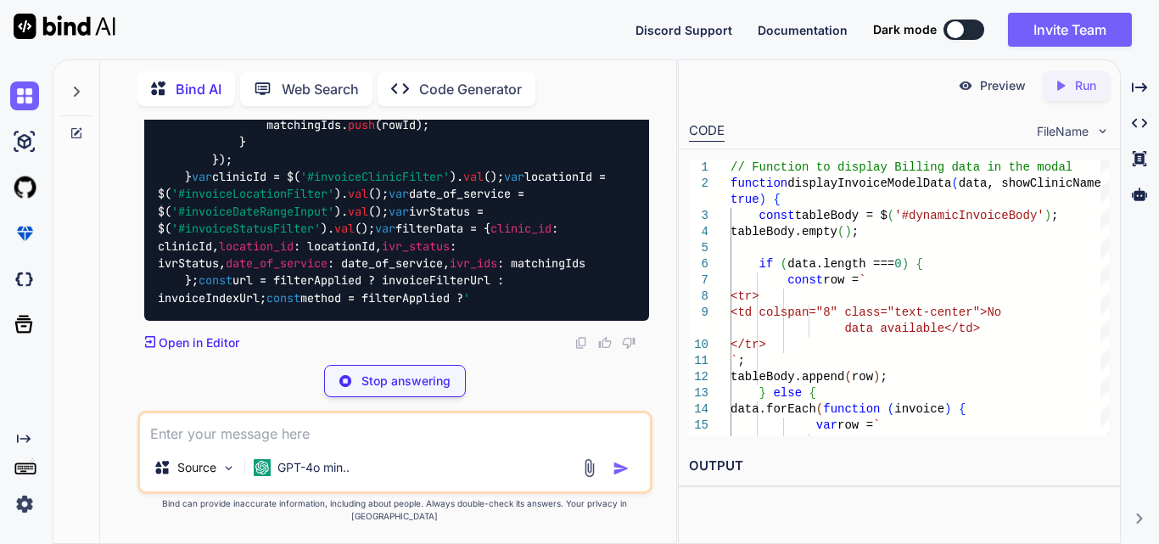
drag, startPoint x: 371, startPoint y: 260, endPoint x: 442, endPoint y: 274, distance: 72.7
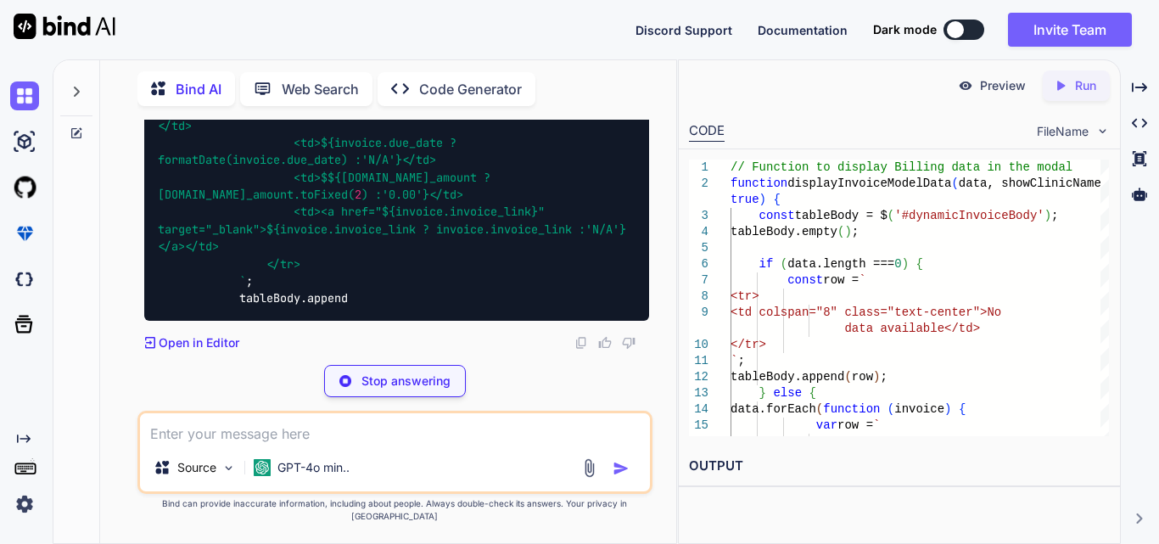
scroll to position [108178, 0]
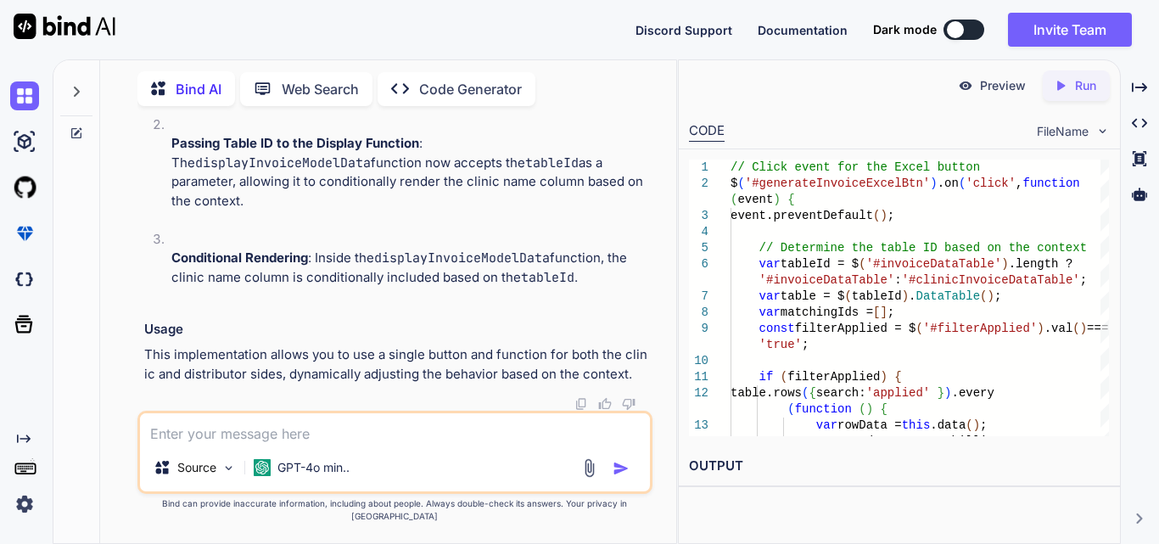
drag, startPoint x: 281, startPoint y: 280, endPoint x: 445, endPoint y: 289, distance: 164.8
drag, startPoint x: 444, startPoint y: 299, endPoint x: 436, endPoint y: 297, distance: 8.9
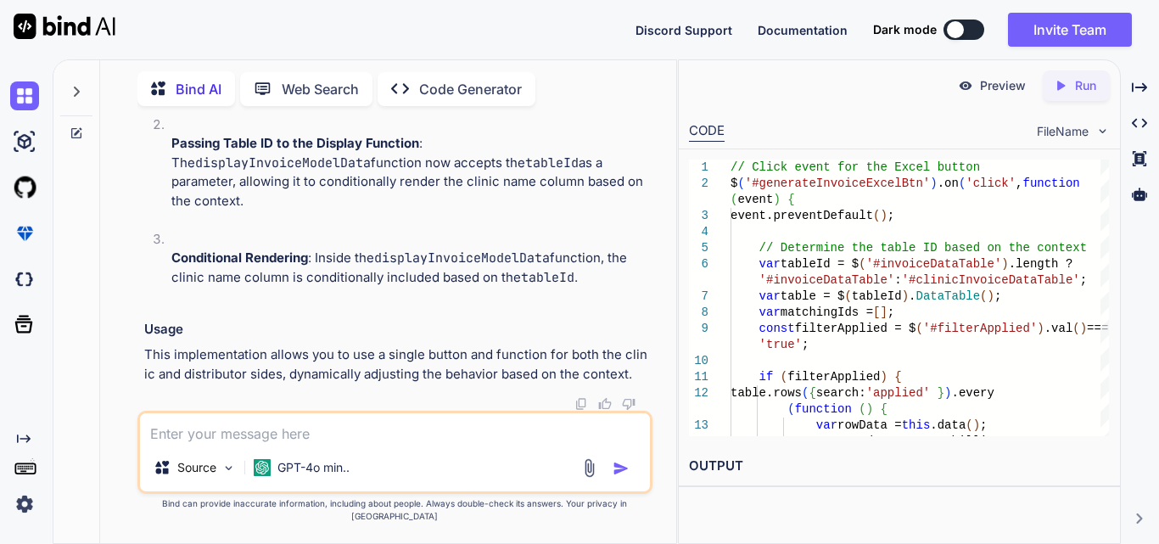
drag, startPoint x: 172, startPoint y: 277, endPoint x: 446, endPoint y: 310, distance: 275.9
copy code "var tableId = $( '#invoiceDataTable' ). length ? '#invoiceDataTable' : '#clinic…"
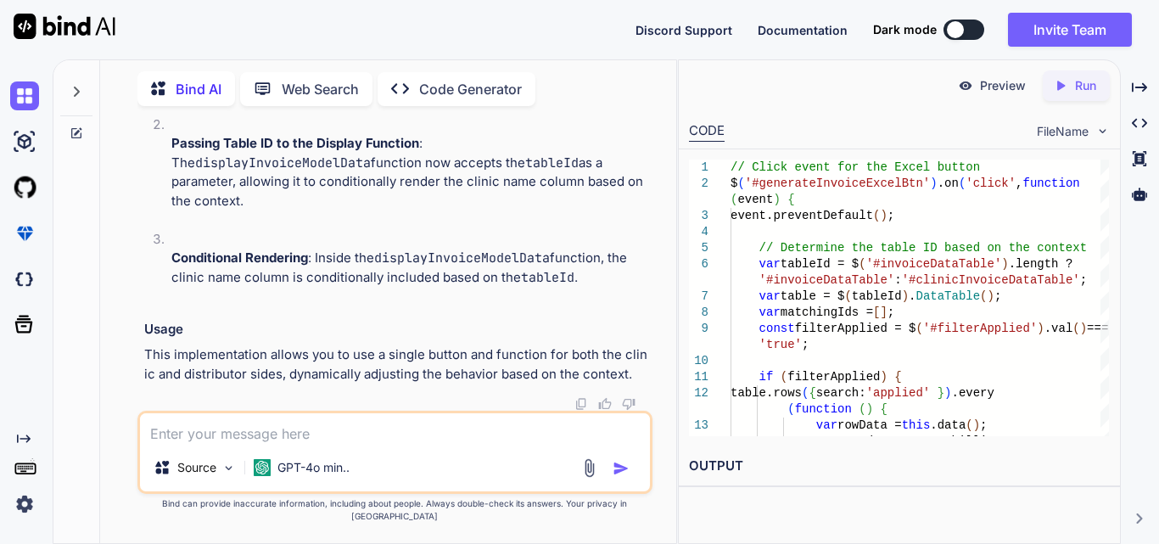
copy span "tableId"
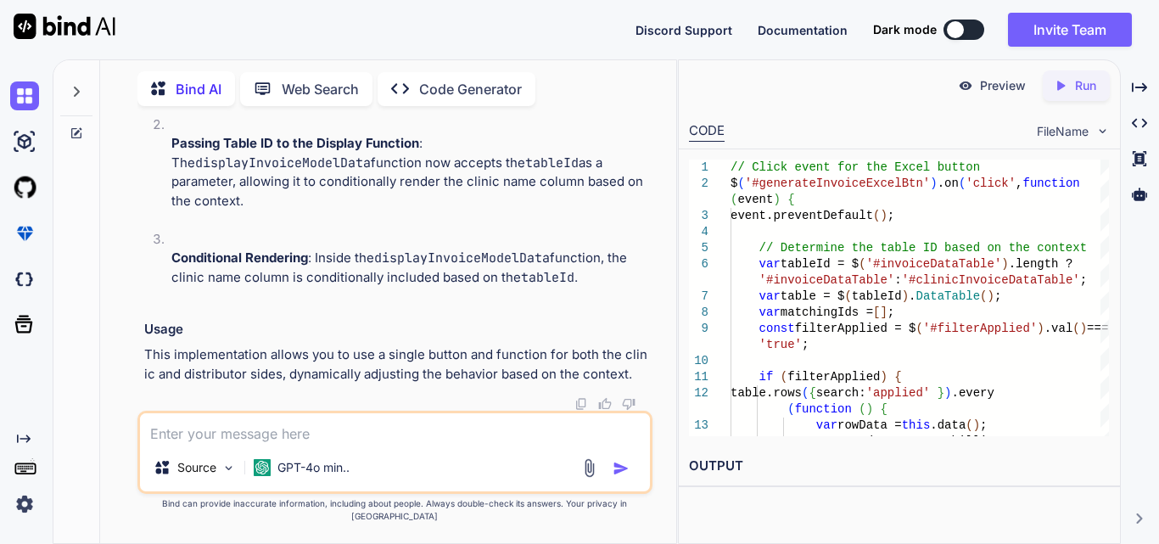
scroll to position [109536, 0]
drag, startPoint x: 285, startPoint y: 286, endPoint x: 528, endPoint y: 310, distance: 243.8
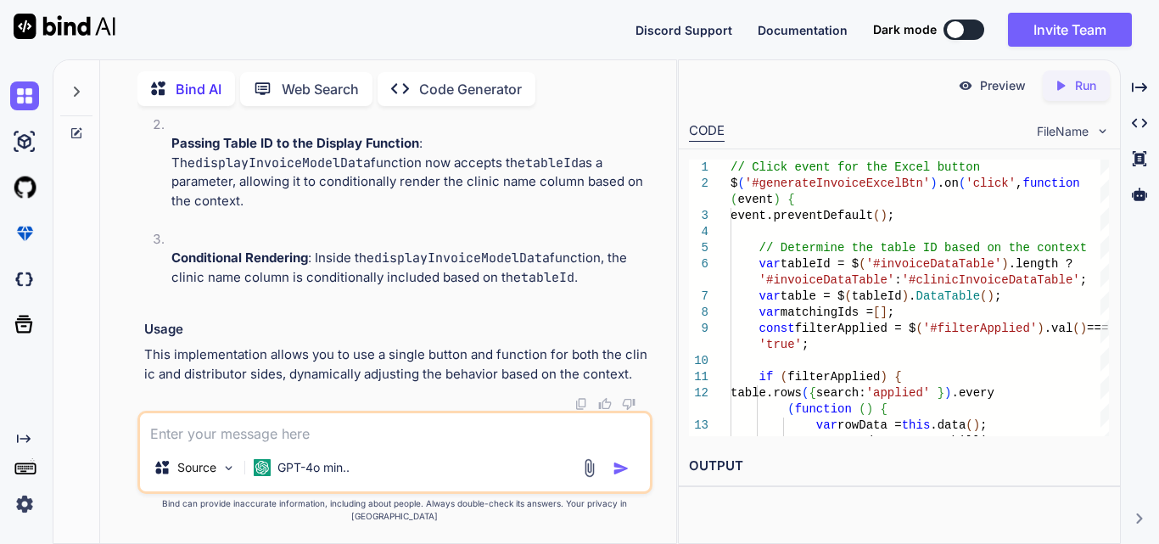
drag, startPoint x: 292, startPoint y: 288, endPoint x: 511, endPoint y: 304, distance: 220.3
copy span "${tableId === '#clinicInvoiceDataTable' ? '' : `<td> ${[DOMAIN_NAME] ?? 'N/A' }…"
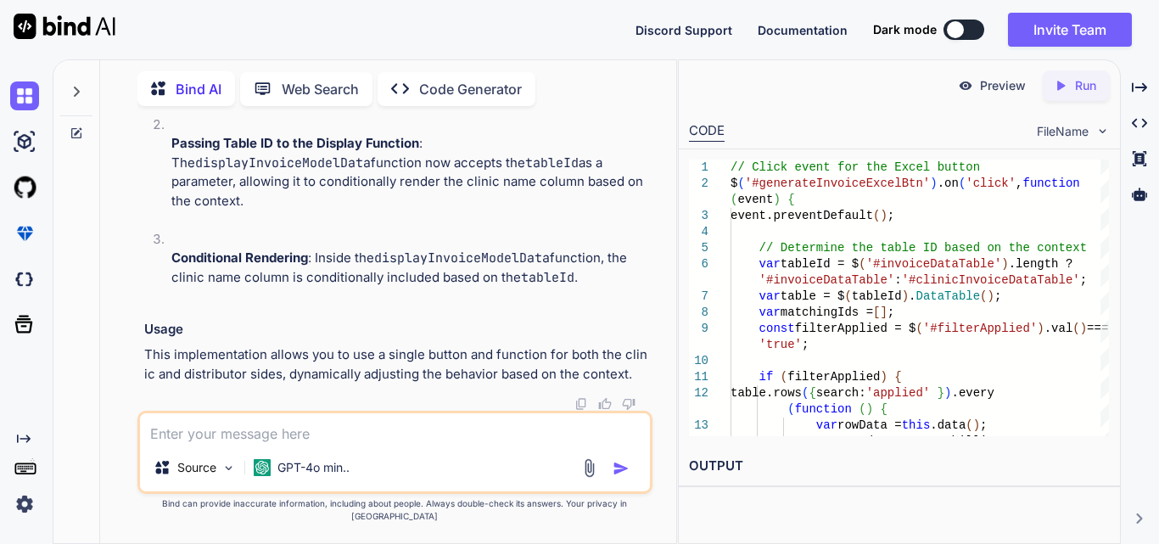
copy span "${tableId === '#clinicInvoiceDataTable' ? '' : `<td> ${[DOMAIN_NAME] ?? 'N/A' }…"
click at [299, 443] on textarea at bounding box center [395, 428] width 510 height 31
paste textarea "<div class="col-md-6 col-lg-4 col-xl-3 col-xxl-2 mb-1"> <select id="{{ $locatio…"
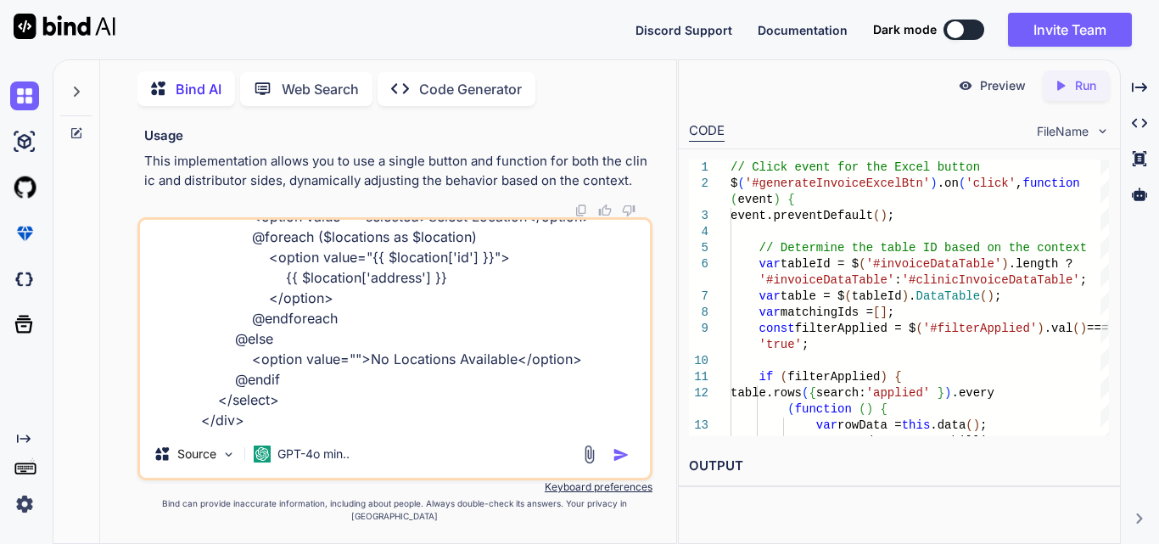
paste textarea "else { $clinic_id = session('clinic_id'); $orderlist = $this->orderService->get…"
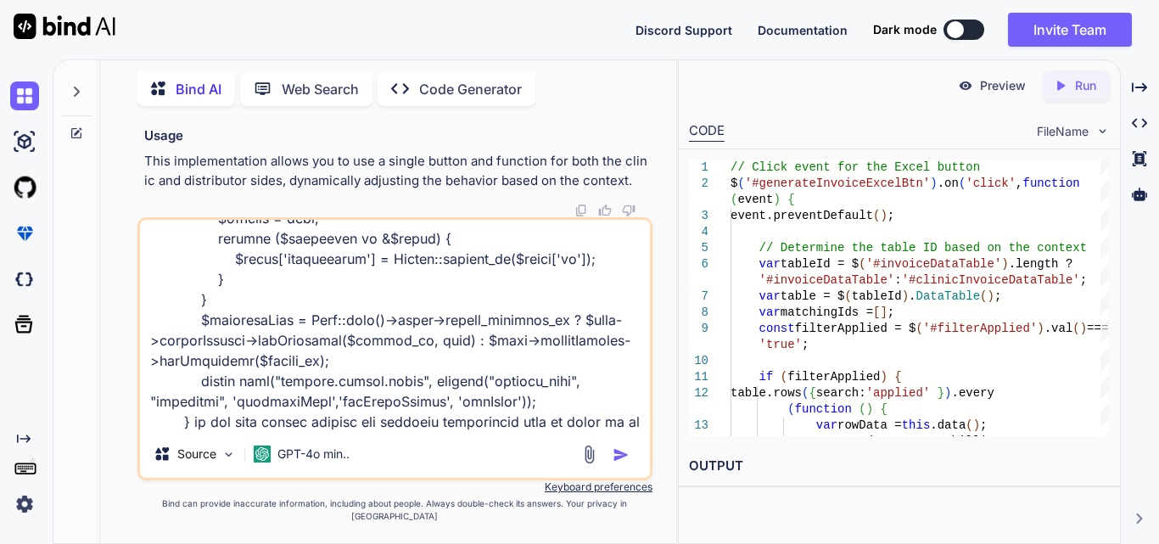
scroll to position [511, 0]
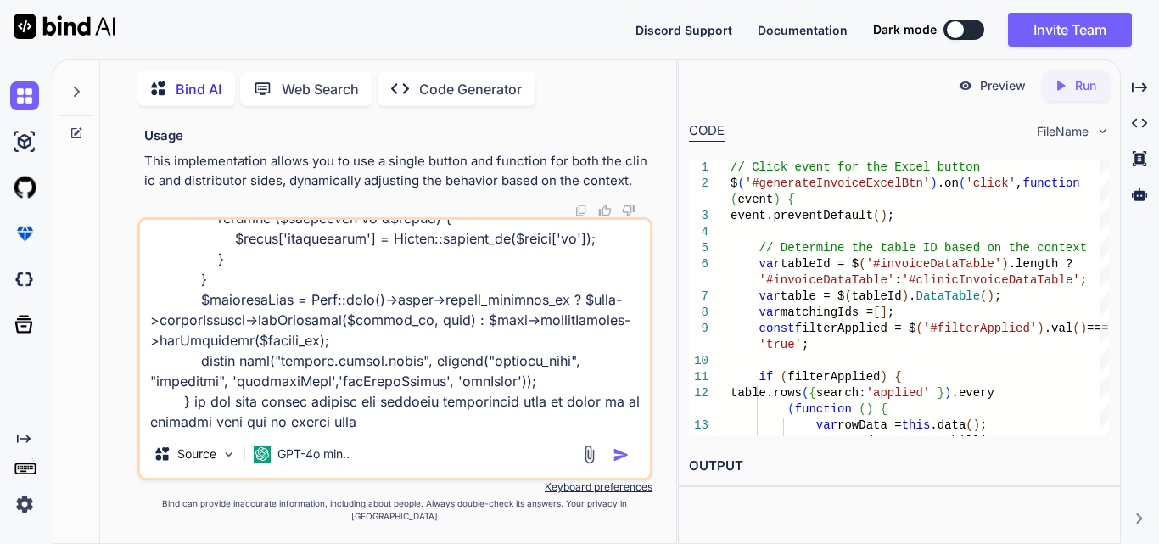
type textarea "<div class="col-md-6 col-lg-4 col-xl-3 col-xxl-2 mb-1"> <select id="{{ $locatio…"
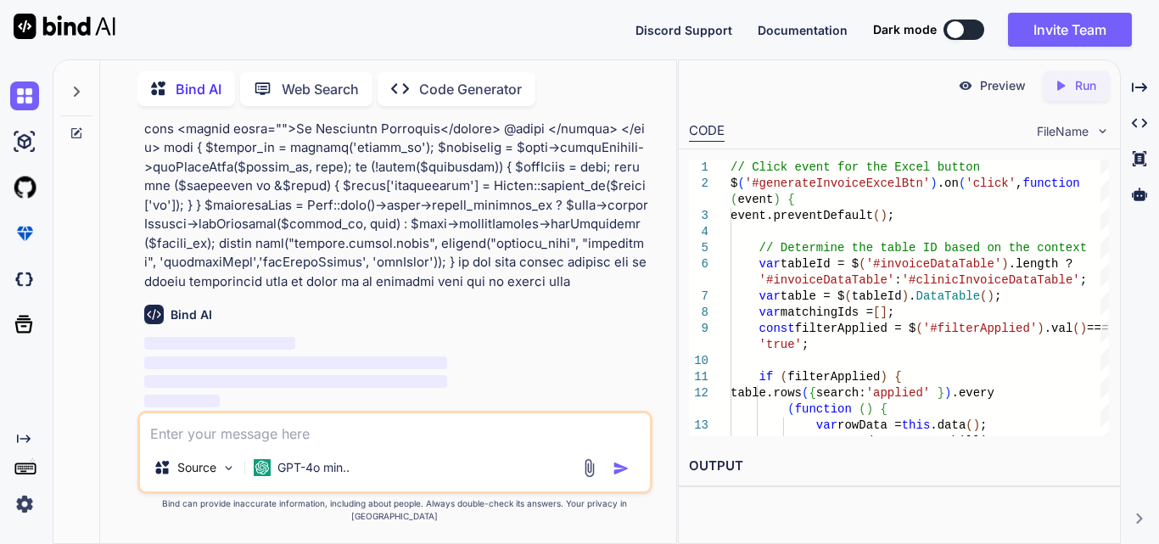
scroll to position [110433, 0]
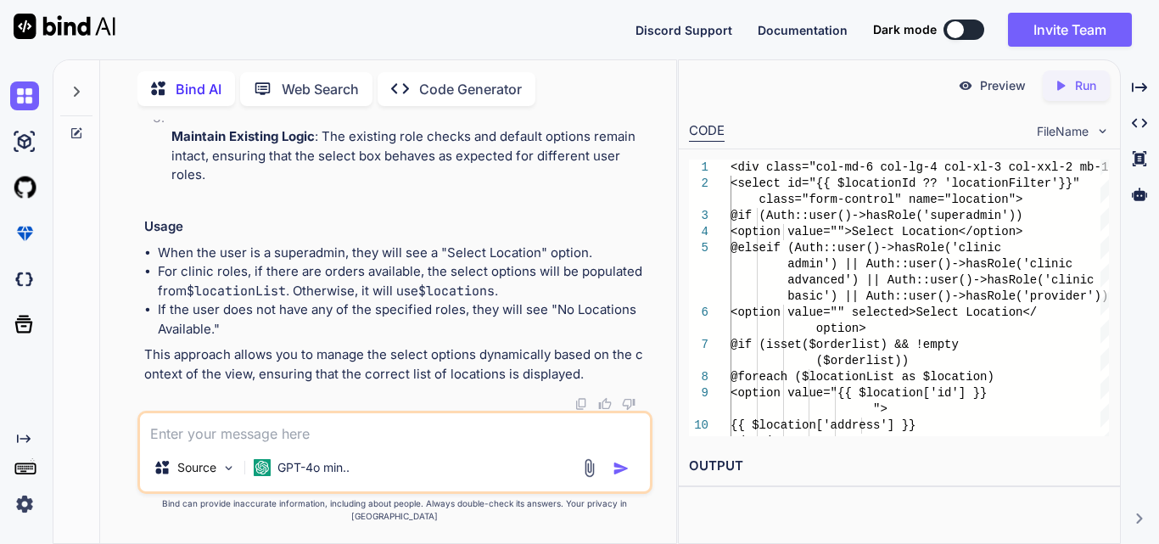
click at [250, 444] on textarea at bounding box center [395, 428] width 510 height 31
paste textarea "<div class="col-md-6 col-lg-4 col-xl-3 col-xxl-2 mb-1"> <select id="{{ $locatio…"
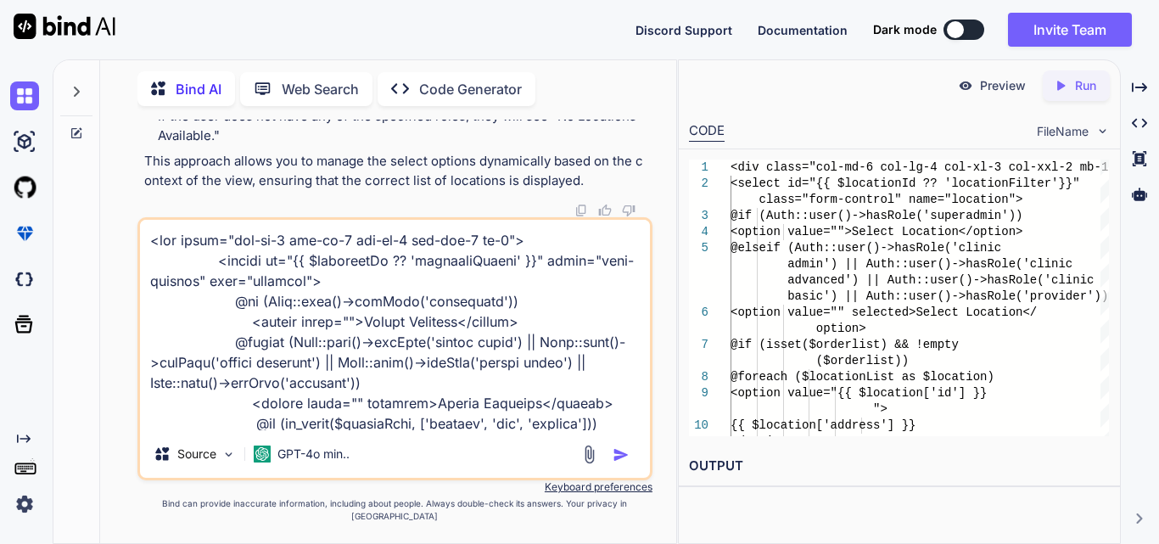
scroll to position [348, 0]
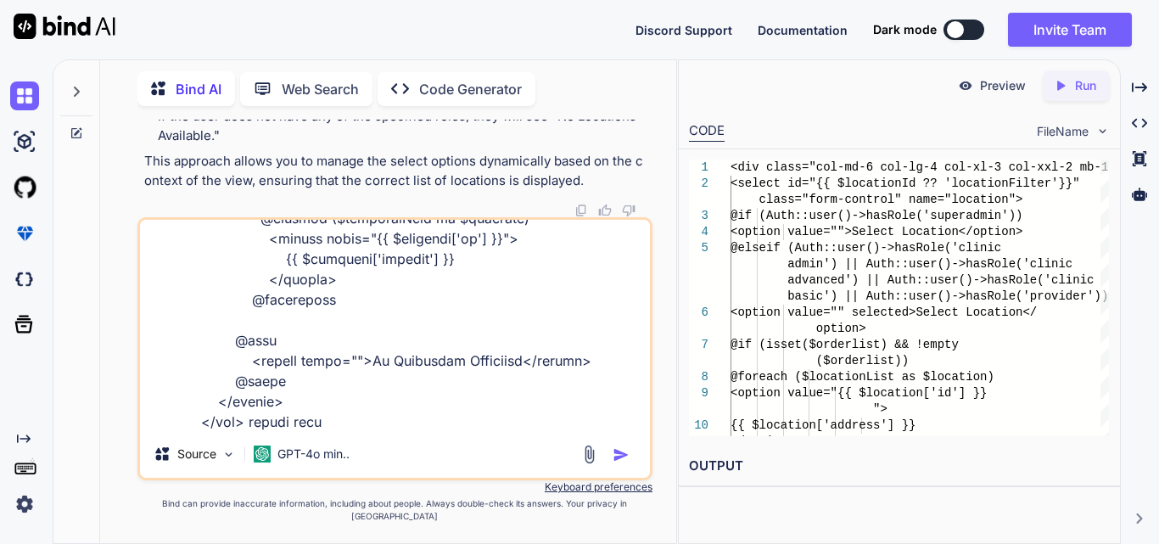
type textarea "<div class="col-md-6 col-lg-4 col-xl-3 col-xxl-2 mb-1"> <select id="{{ $locatio…"
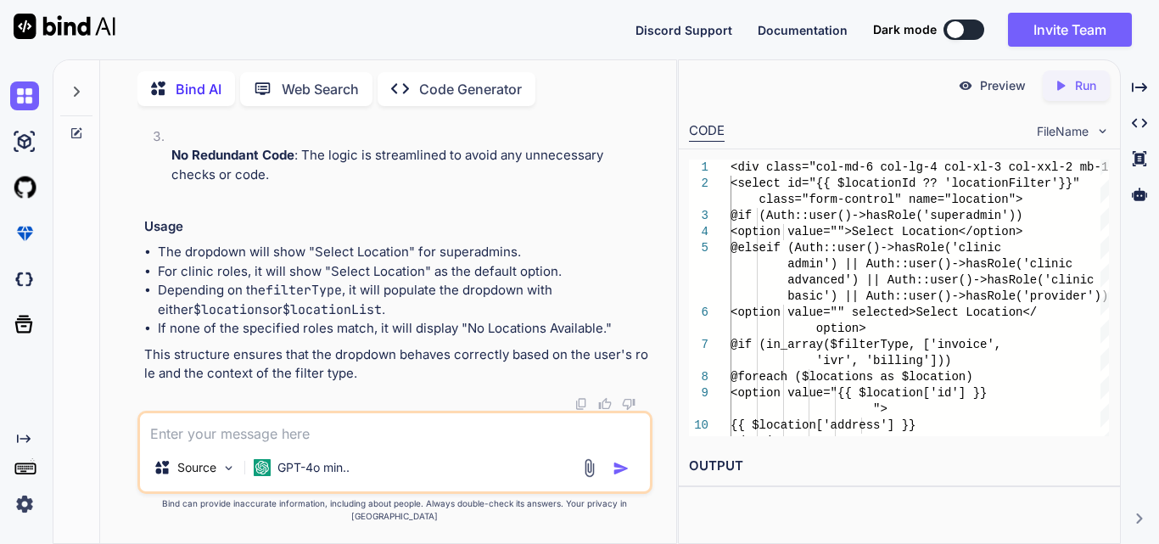
scroll to position [112594, 0]
drag, startPoint x: 240, startPoint y: 366, endPoint x: 309, endPoint y: 375, distance: 69.2
